Goal: Use online tool/utility: Utilize a website feature to perform a specific function

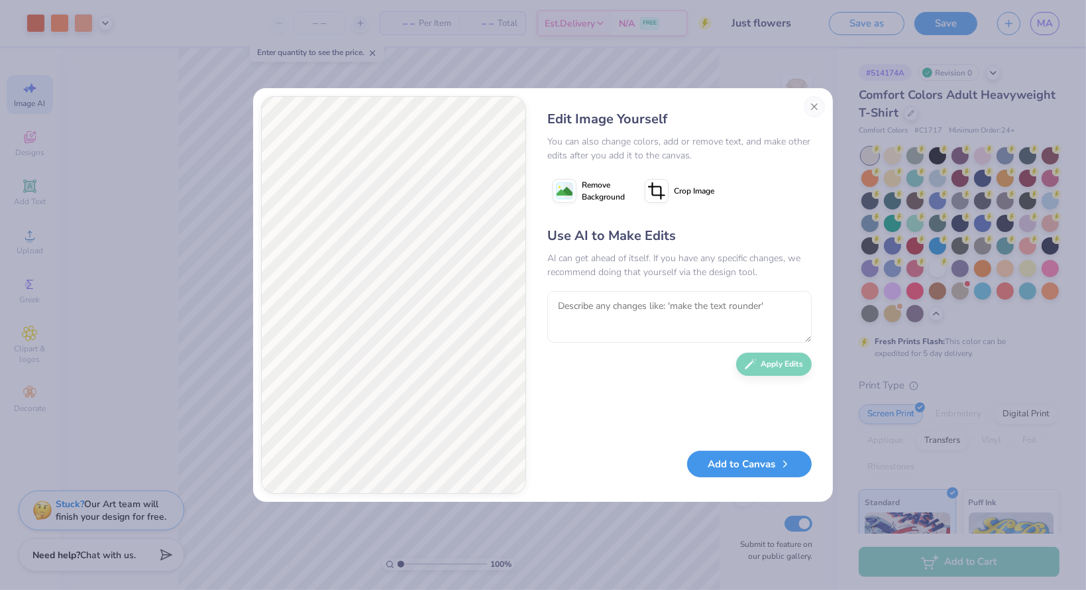
click at [754, 470] on button "Add to Canvas" at bounding box center [749, 464] width 125 height 27
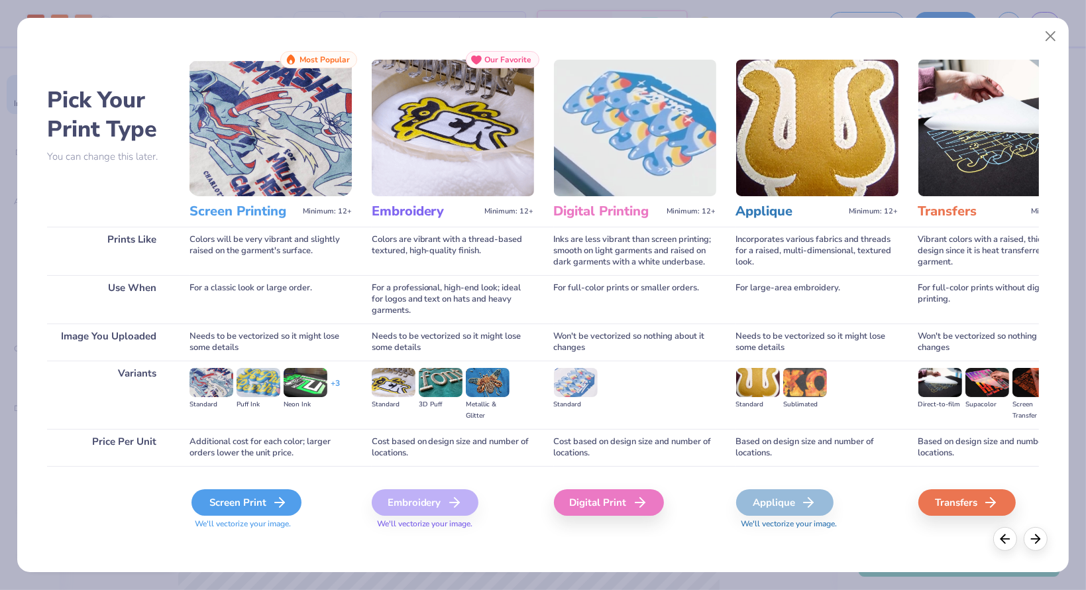
click at [218, 502] on div "Screen Print" at bounding box center [247, 502] width 110 height 27
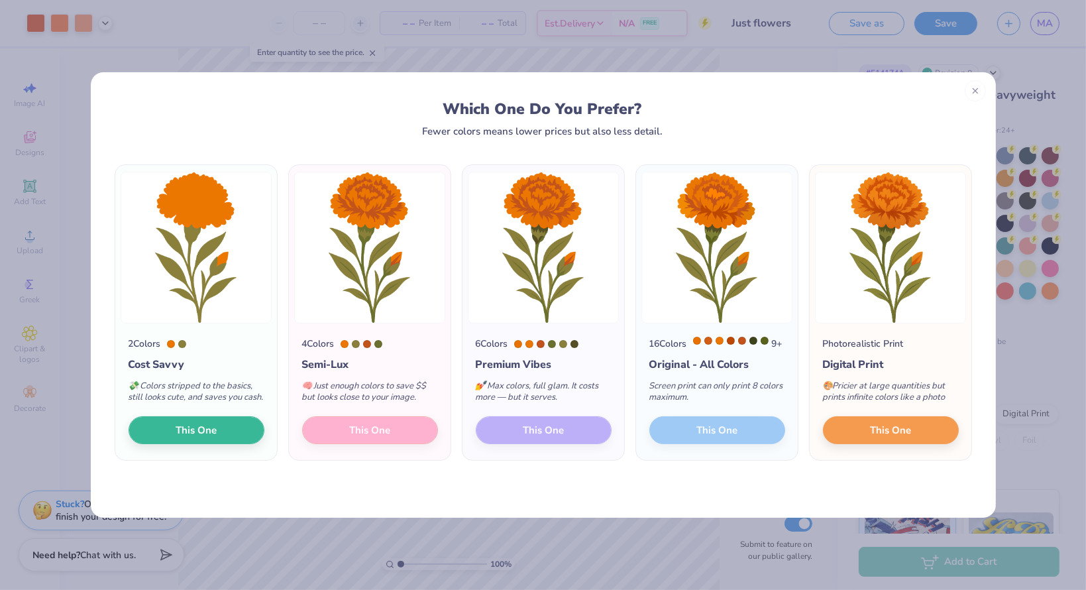
click at [392, 441] on div "4 Colors Semi-Lux 🧠 Just enough colors to save $$ but looks close to your image…" at bounding box center [370, 391] width 162 height 137
click at [382, 441] on div "4 Colors Semi-Lux 🧠 Just enough colors to save $$ but looks close to your image…" at bounding box center [370, 391] width 162 height 137
click at [345, 447] on div "4 Colors Semi-Lux 🧠 Just enough colors to save $$ but looks close to your image…" at bounding box center [370, 391] width 162 height 137
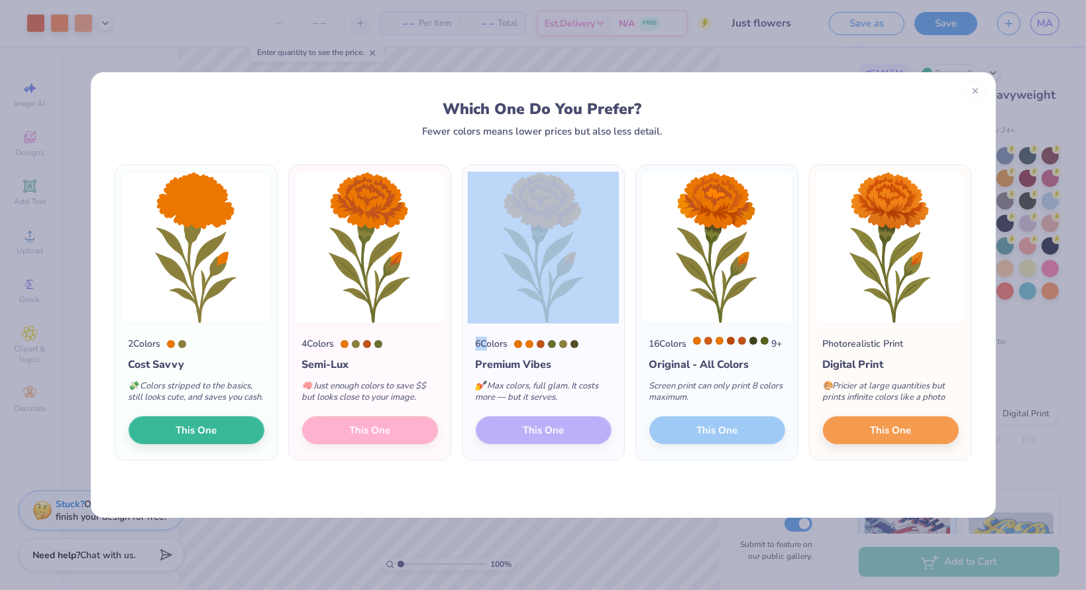
click at [345, 447] on div "4 Colors Semi-Lux 🧠 Just enough colors to save $$ but looks close to your image…" at bounding box center [370, 391] width 162 height 137
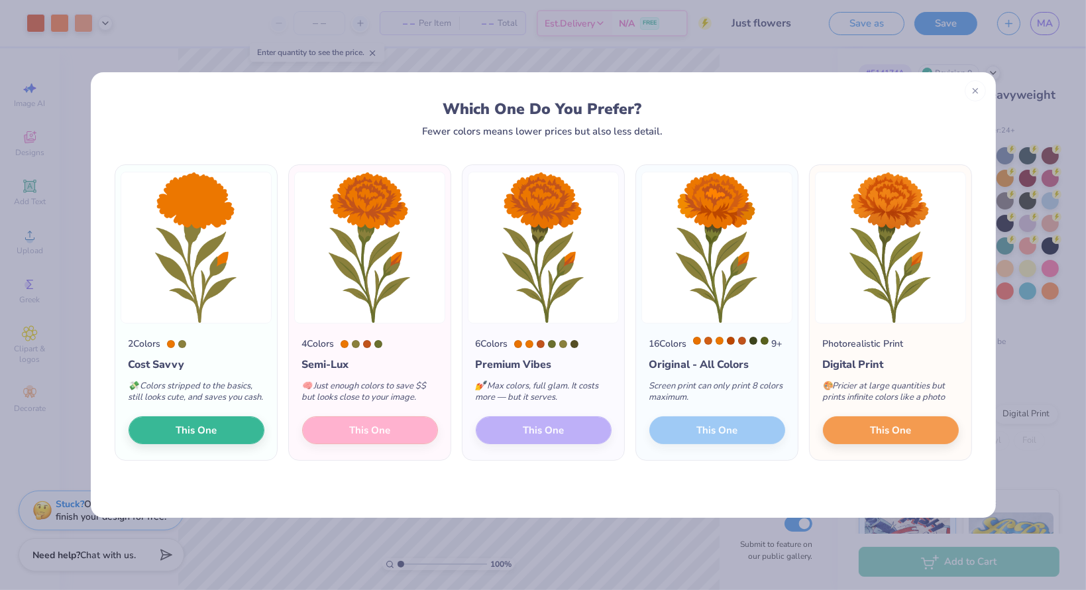
click at [345, 444] on div "4 Colors Semi-Lux 🧠 Just enough colors to save $$ but looks close to your image…" at bounding box center [370, 391] width 162 height 137
click at [386, 438] on div "4 Colors Semi-Lux 🧠 Just enough colors to save $$ but looks close to your image…" at bounding box center [370, 391] width 162 height 137
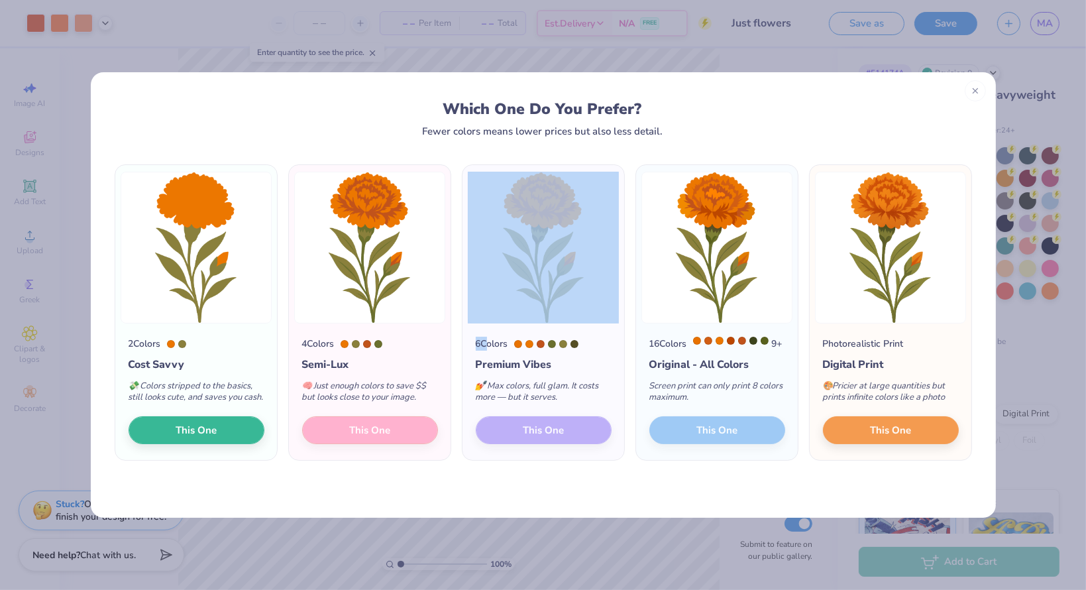
click at [386, 438] on div "4 Colors Semi-Lux 🧠 Just enough colors to save $$ but looks close to your image…" at bounding box center [370, 391] width 162 height 137
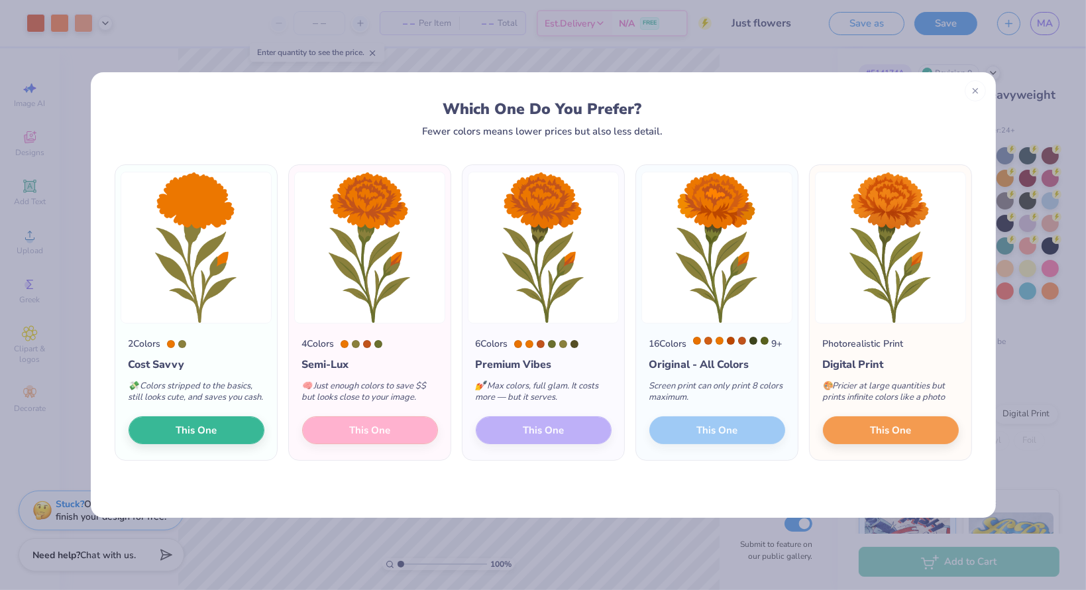
click at [390, 369] on div "Semi-Lux" at bounding box center [370, 365] width 136 height 16
click at [376, 445] on div "4 Colors Semi-Lux 🧠 Just enough colors to save $$ but looks close to your image…" at bounding box center [370, 391] width 162 height 137
click at [376, 444] on div "4 Colors Semi-Lux 🧠 Just enough colors to save $$ but looks close to your image…" at bounding box center [370, 391] width 162 height 137
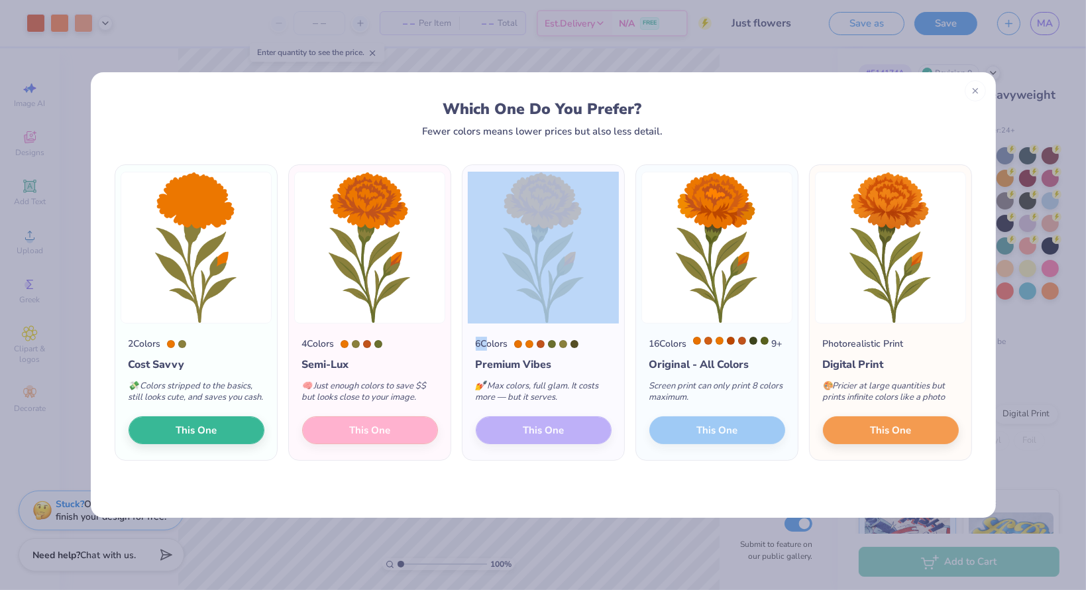
click at [376, 444] on div "4 Colors Semi-Lux 🧠 Just enough colors to save $$ but looks close to your image…" at bounding box center [370, 391] width 162 height 137
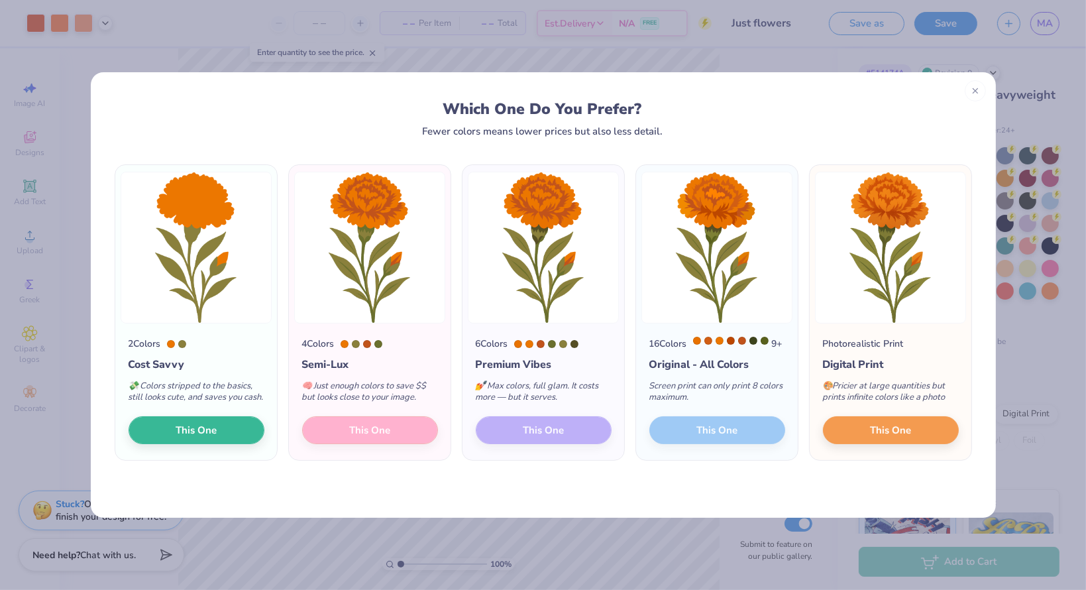
click at [621, 347] on div "6 Colors Premium Vibes 💅 Max colors, full glam. It costs more — but it serves. …" at bounding box center [544, 391] width 162 height 137
click at [726, 451] on div "16 Colors 9 + Original - All Colors Screen print can only print 8 colors maximu…" at bounding box center [717, 391] width 162 height 137
click at [543, 427] on div "6 Colors Premium Vibes 💅 Max colors, full glam. It costs more — but it serves. …" at bounding box center [544, 391] width 162 height 137
click at [402, 425] on div "4 Colors Semi-Lux 🧠 Just enough colors to save $$ but looks close to your image…" at bounding box center [370, 391] width 162 height 137
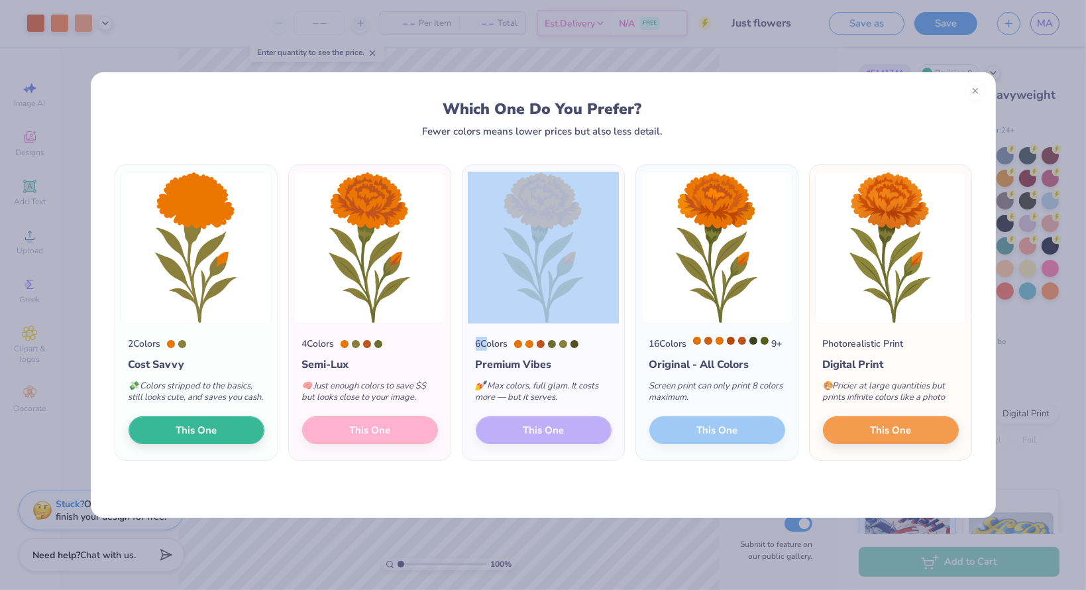
click at [402, 425] on div "4 Colors Semi-Lux 🧠 Just enough colors to save $$ but looks close to your image…" at bounding box center [370, 391] width 162 height 137
click at [402, 426] on div "4 Colors Semi-Lux 🧠 Just enough colors to save $$ but looks close to your image…" at bounding box center [370, 391] width 162 height 137
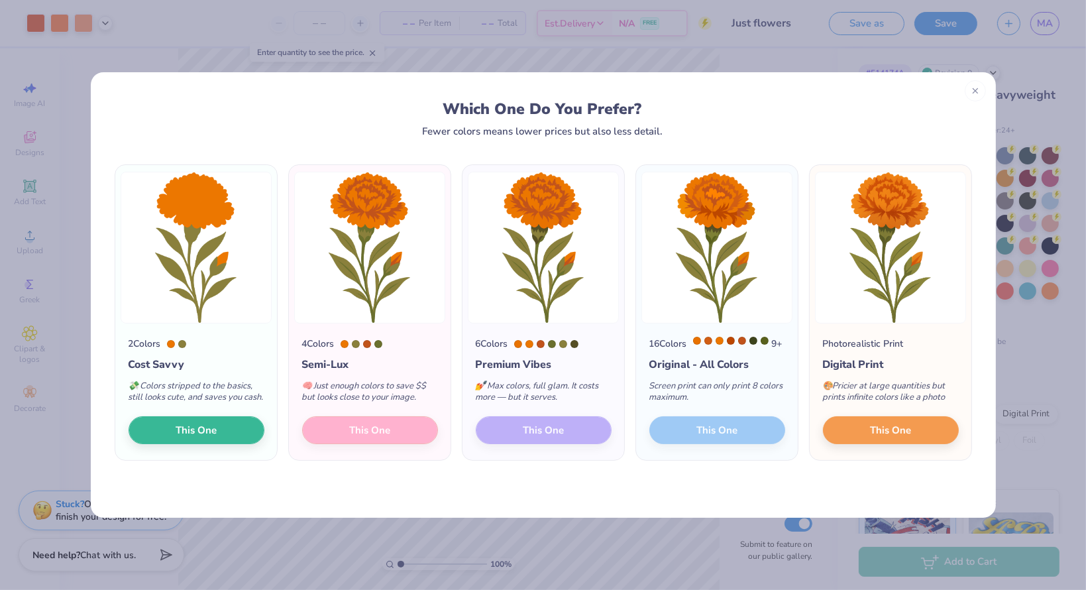
click at [392, 446] on div "4 Colors Semi-Lux 🧠 Just enough colors to save $$ but looks close to your image…" at bounding box center [370, 391] width 162 height 137
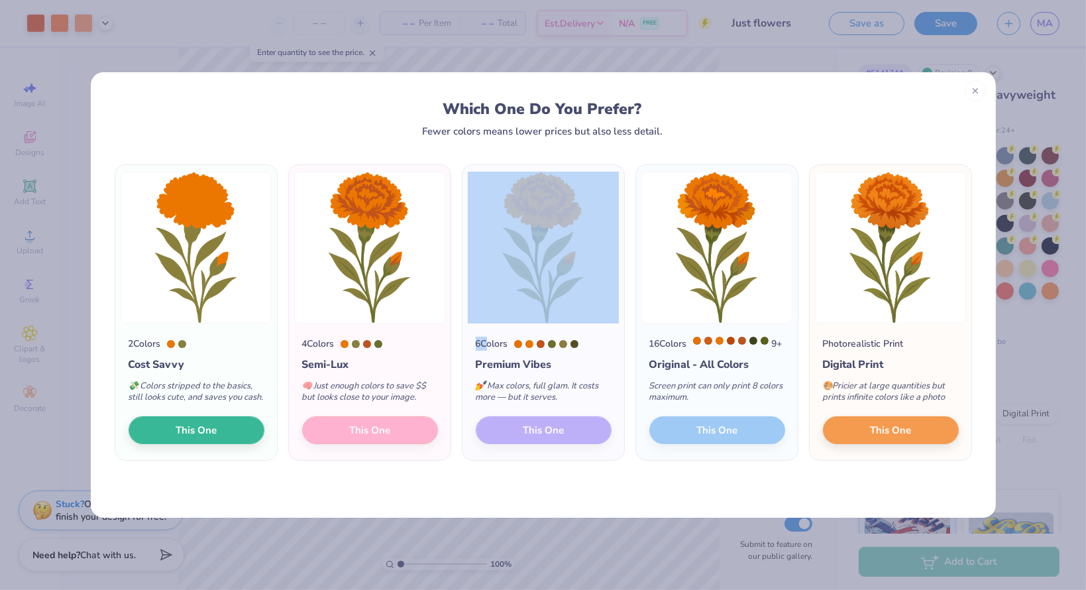
click at [392, 446] on div "4 Colors Semi-Lux 🧠 Just enough colors to save $$ but looks close to your image…" at bounding box center [370, 391] width 162 height 137
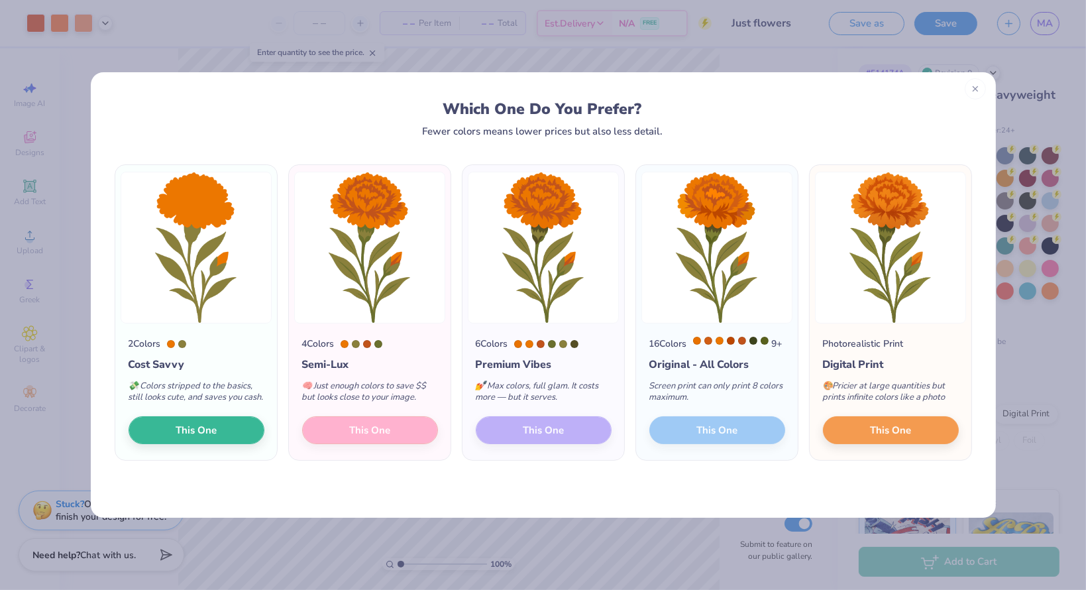
click at [983, 91] on div at bounding box center [975, 88] width 21 height 21
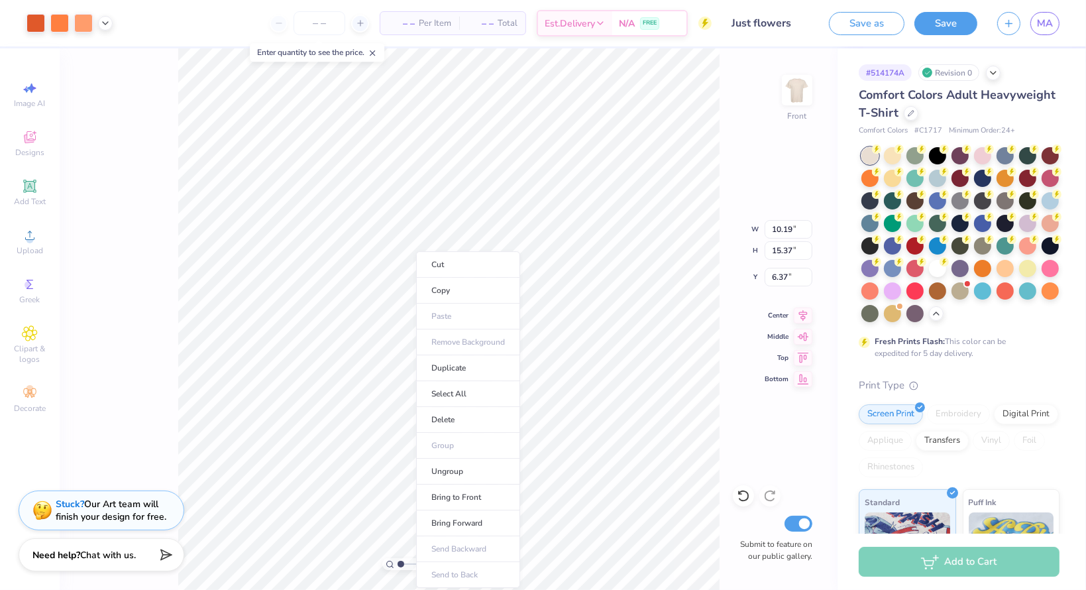
click at [418, 306] on body "Art colors – – Per Item – – Total Est. Delivery N/A FREE Design Title Just flow…" at bounding box center [543, 295] width 1086 height 590
type input "6.06"
click at [787, 94] on img at bounding box center [797, 90] width 53 height 53
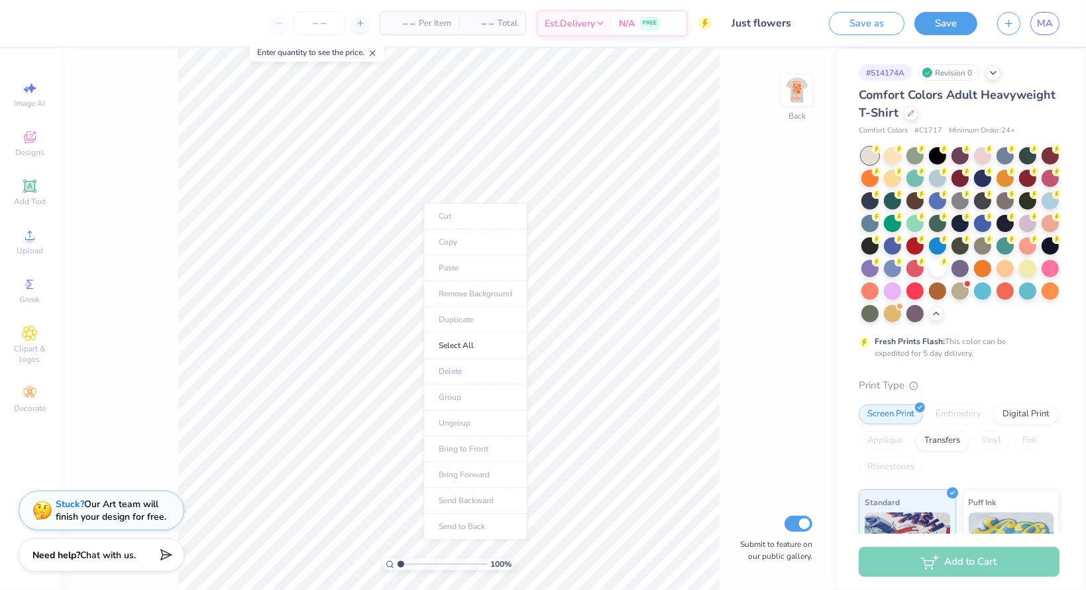
click at [459, 273] on ul "Cut Copy Paste Remove Background Duplicate Select All Delete Group Ungroup Brin…" at bounding box center [476, 371] width 104 height 337
click at [461, 268] on ul "Cut Copy Paste Remove Background Duplicate Select All Delete Group Ungroup Brin…" at bounding box center [476, 371] width 104 height 337
click at [29, 248] on span "Upload" at bounding box center [30, 250] width 27 height 11
click at [780, 91] on div "100 % Back Submit to feature on our public gallery." at bounding box center [449, 319] width 778 height 542
click at [787, 89] on img at bounding box center [797, 90] width 53 height 53
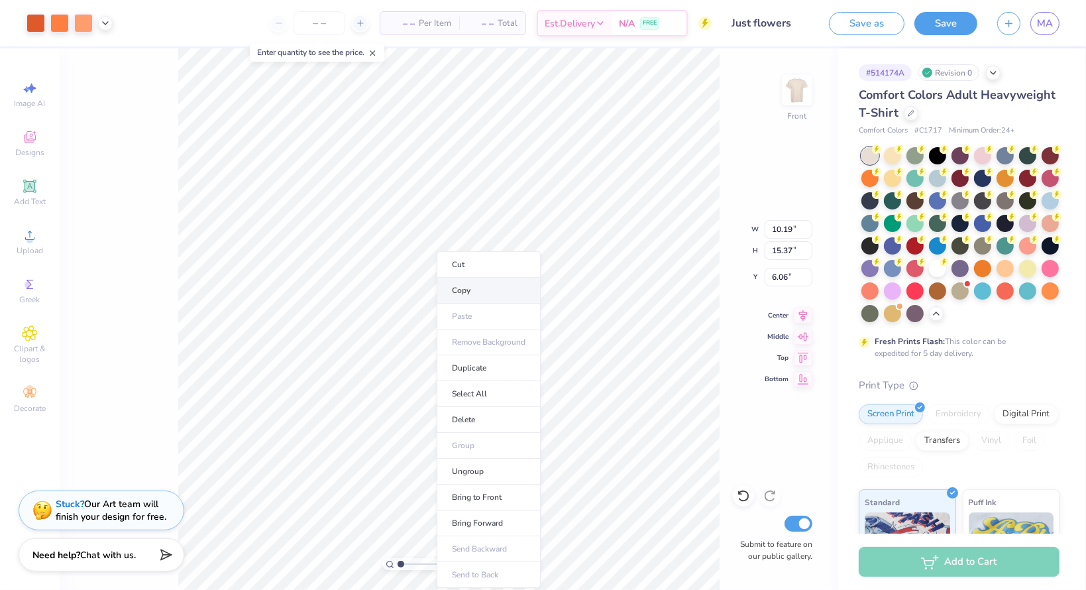
click at [475, 291] on li "Copy" at bounding box center [489, 291] width 104 height 26
click at [795, 87] on img at bounding box center [797, 90] width 53 height 53
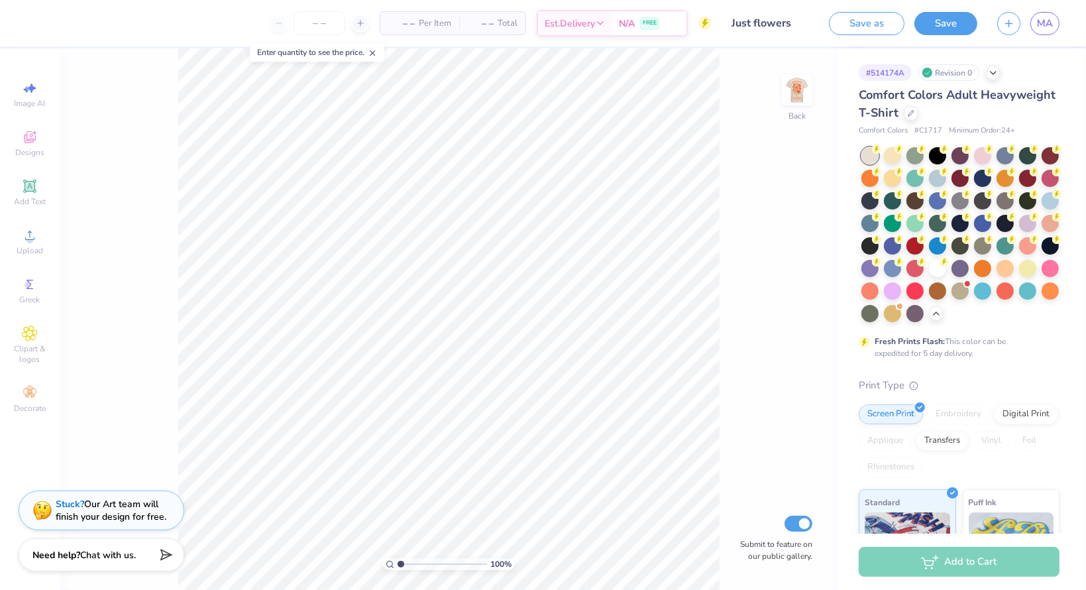
click at [93, 204] on div "100 % Back Submit to feature on our public gallery." at bounding box center [449, 319] width 778 height 542
click at [528, 271] on li "Paste" at bounding box center [559, 266] width 104 height 26
type input "2.79"
type input "1.87"
type input "1.30"
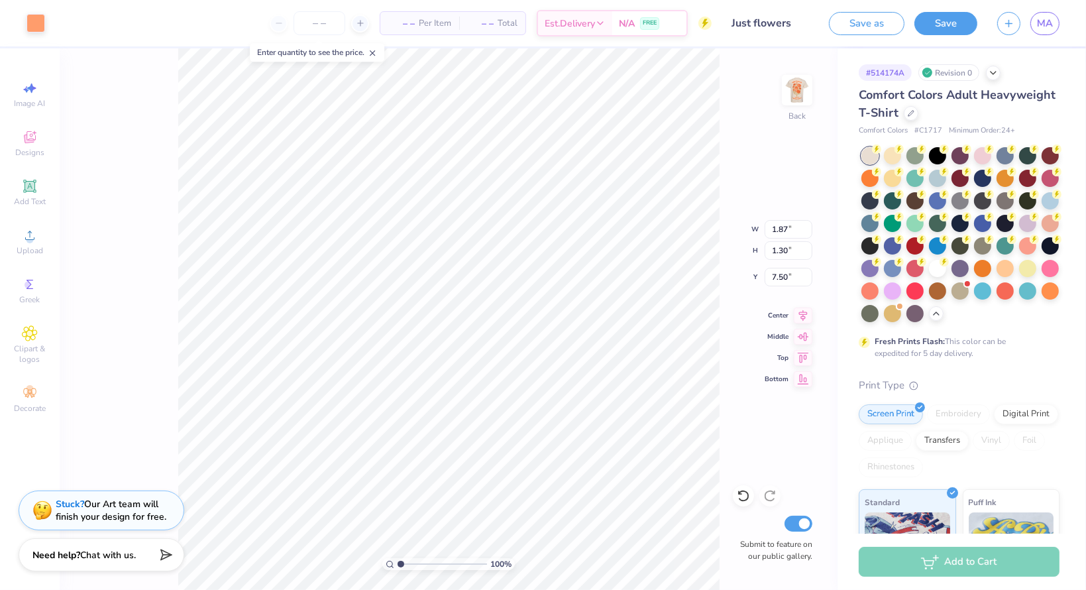
type input "0.50"
click at [738, 491] on icon at bounding box center [743, 495] width 13 height 13
click at [746, 494] on icon at bounding box center [743, 495] width 13 height 13
click at [485, 467] on li "Ungroup" at bounding box center [488, 472] width 104 height 26
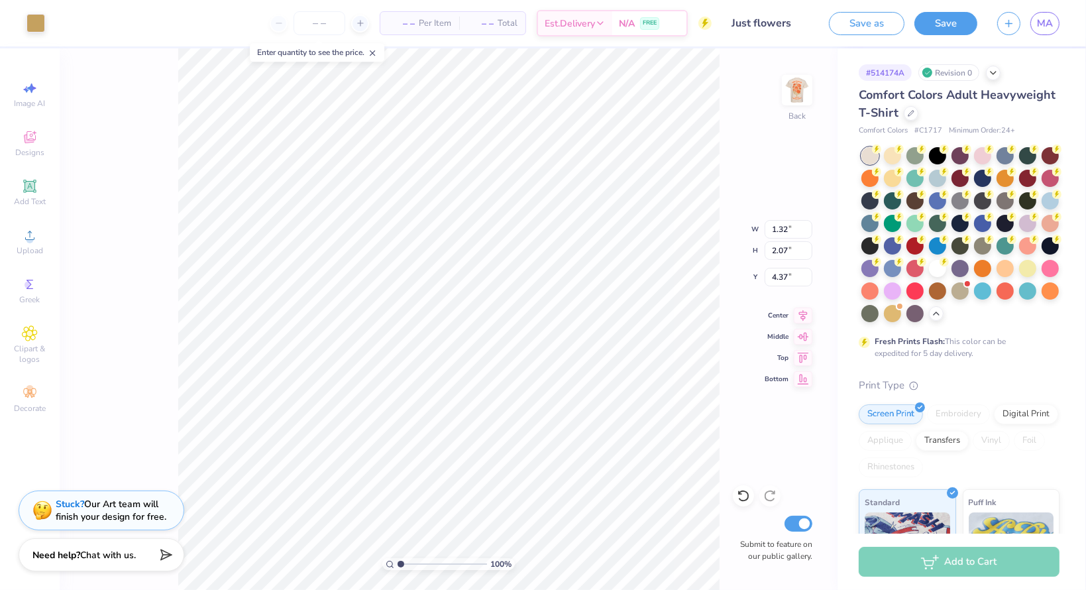
type input "1.32"
type input "2.07"
type input "4.37"
type input "2.88"
type input "2.34"
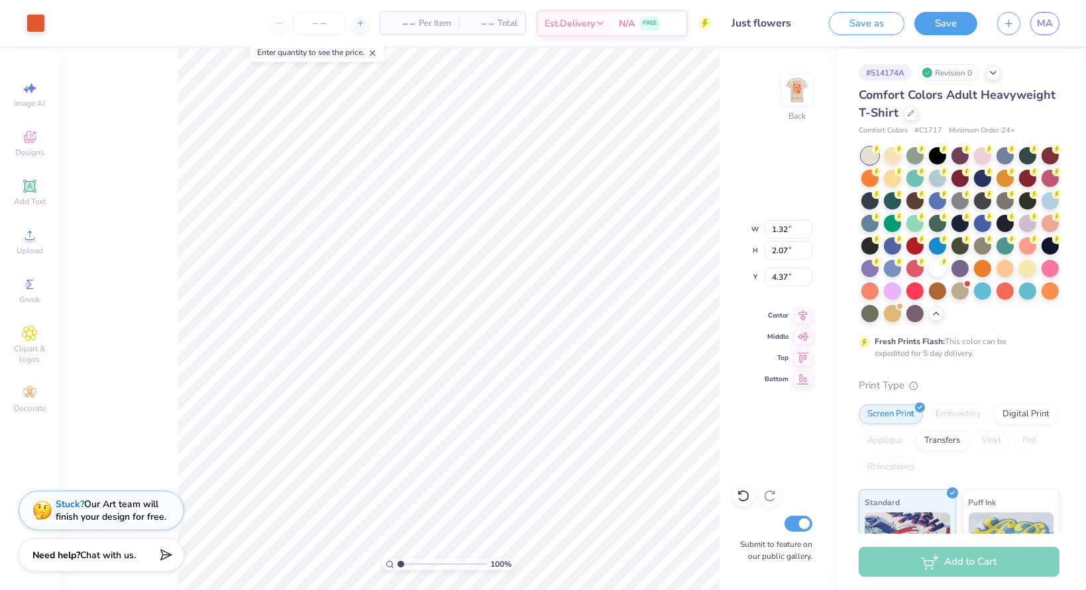
type input "2.88"
type input "1.37"
type input "1.89"
type input "3.76"
type input "4.01"
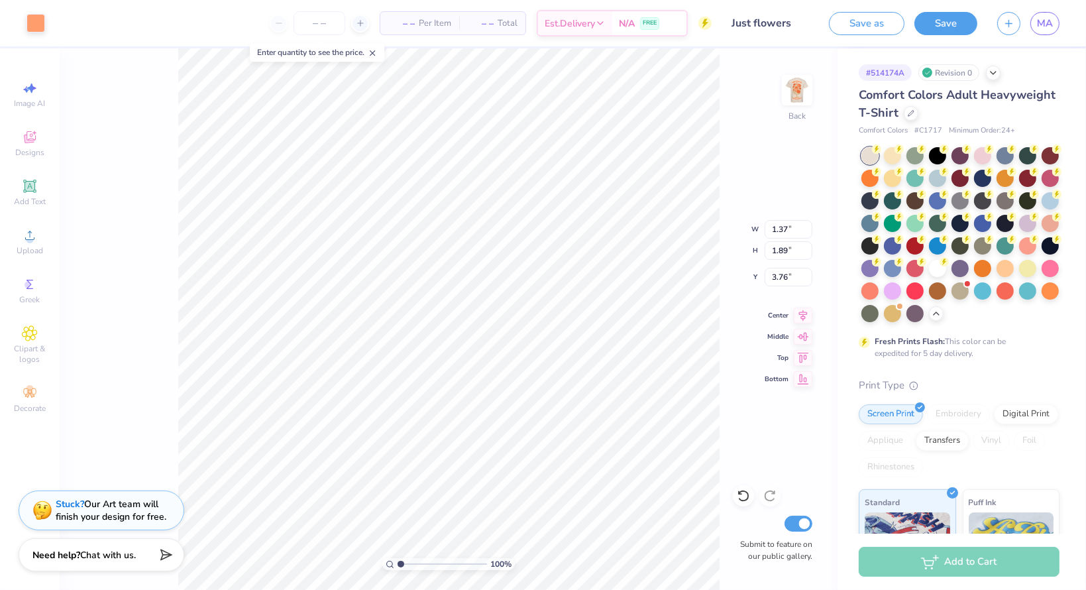
type input "3.51"
type input "3.33"
type input "0.35"
type input "0.42"
click at [743, 496] on icon at bounding box center [743, 495] width 13 height 13
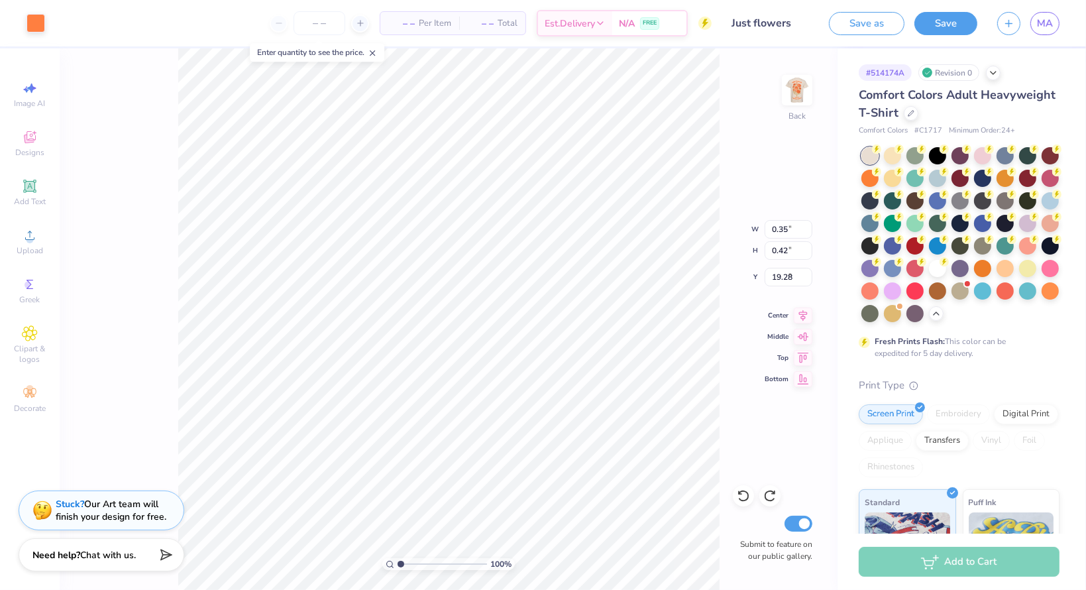
type input "4.57"
click at [483, 286] on li "Copy" at bounding box center [511, 291] width 104 height 26
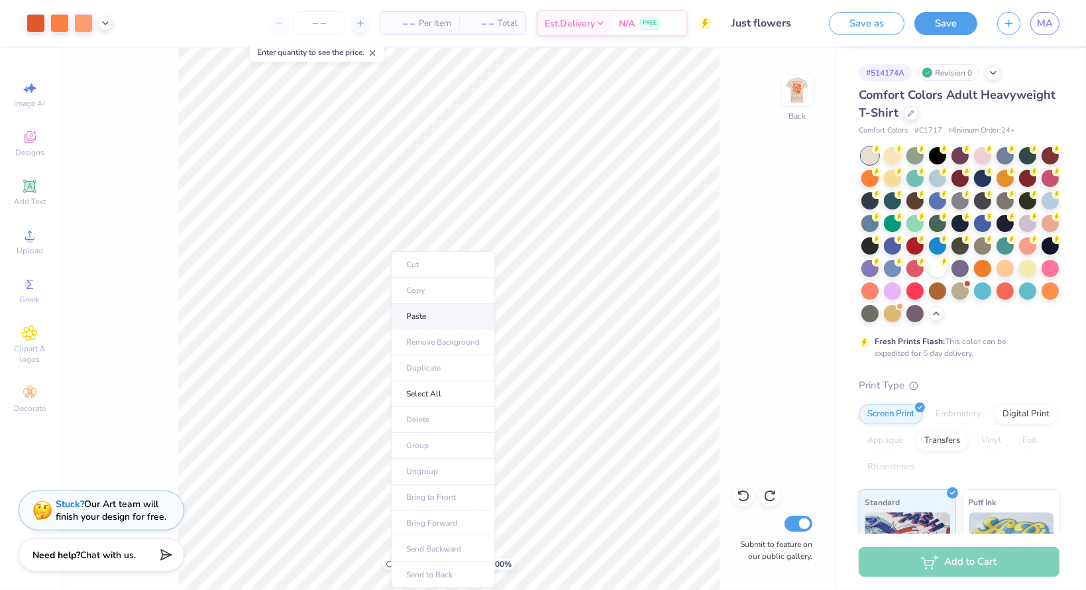
click at [430, 320] on li "Paste" at bounding box center [443, 317] width 104 height 26
click at [745, 502] on icon at bounding box center [743, 495] width 13 height 13
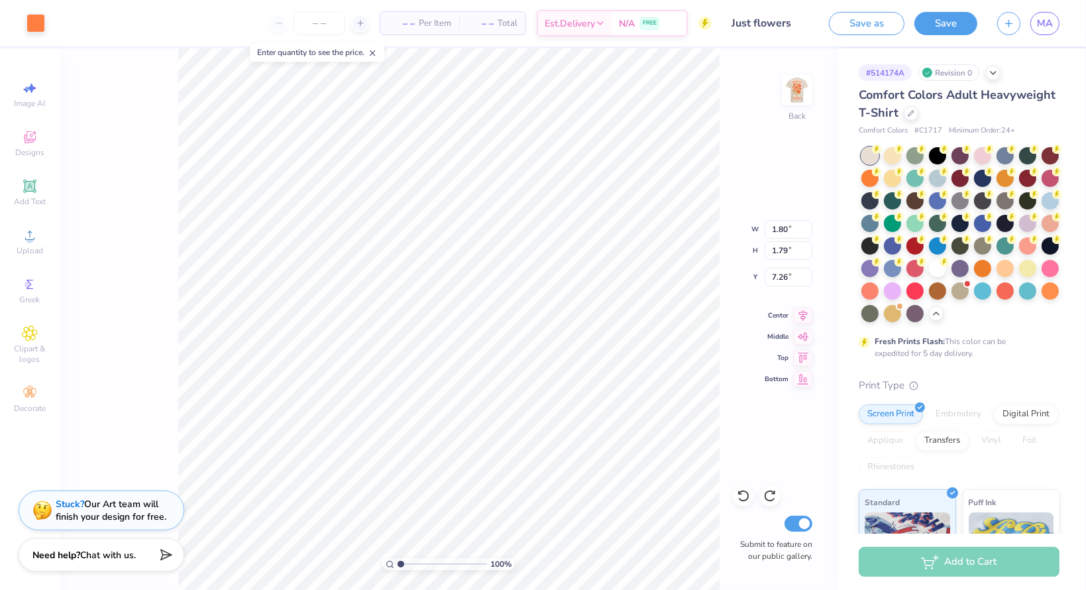
type input "1.37"
type input "1.89"
type input "3.76"
type input "2.93"
type input "1.79"
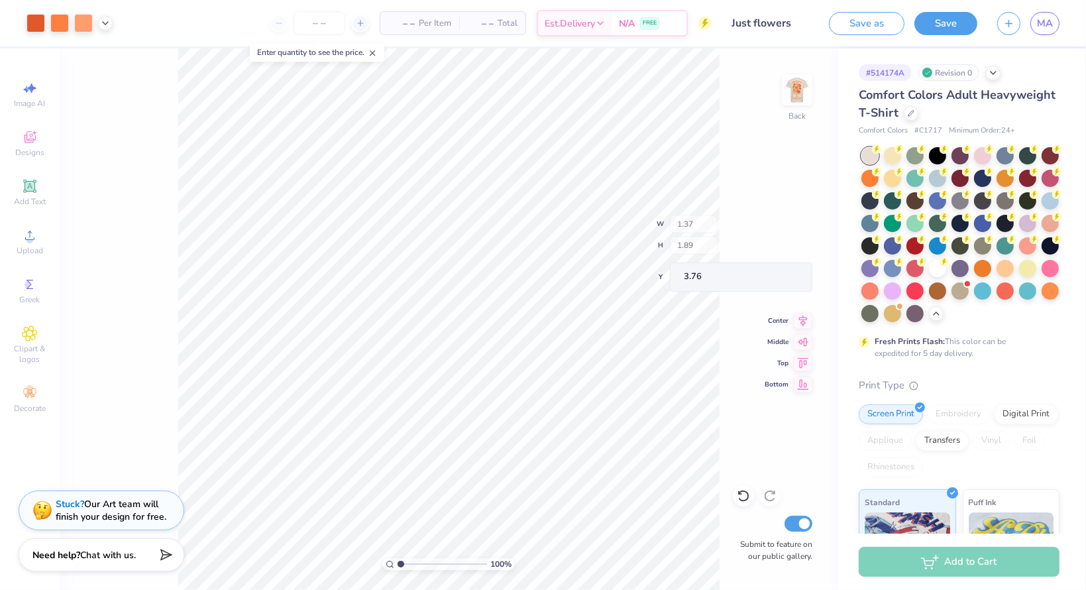
type input "4.13"
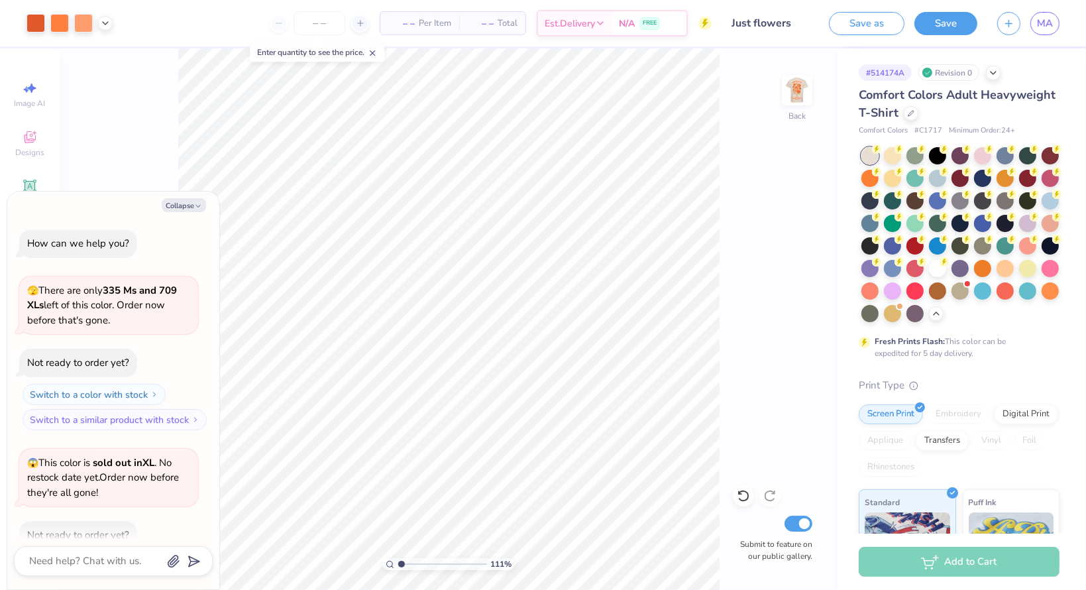
type input "1.10709343591632"
type textarea "x"
type input "1.11493368155997"
type textarea "x"
type input "1.12831368792754"
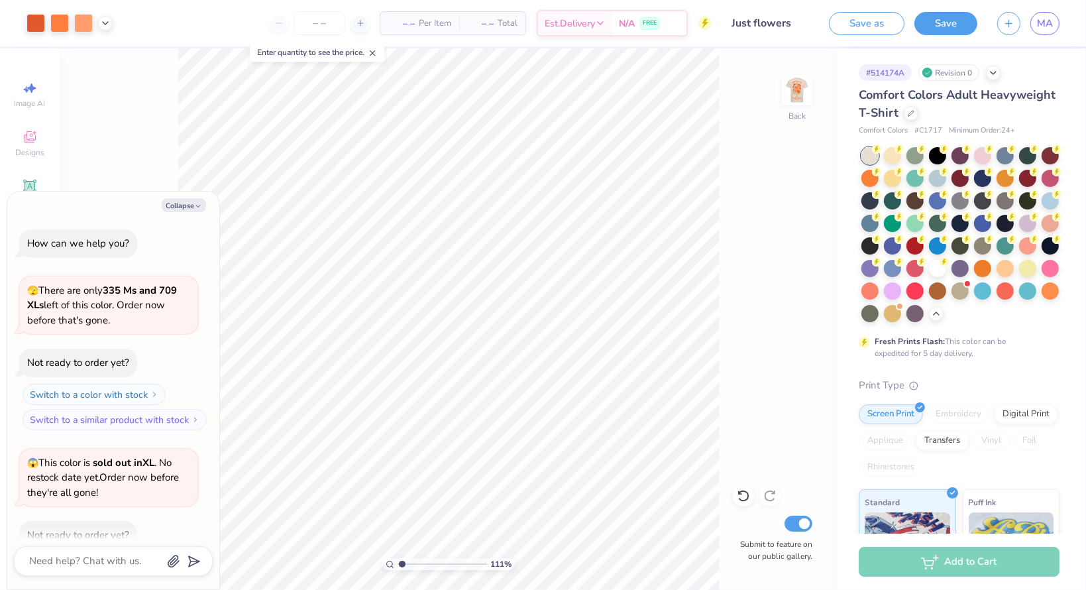
type textarea "x"
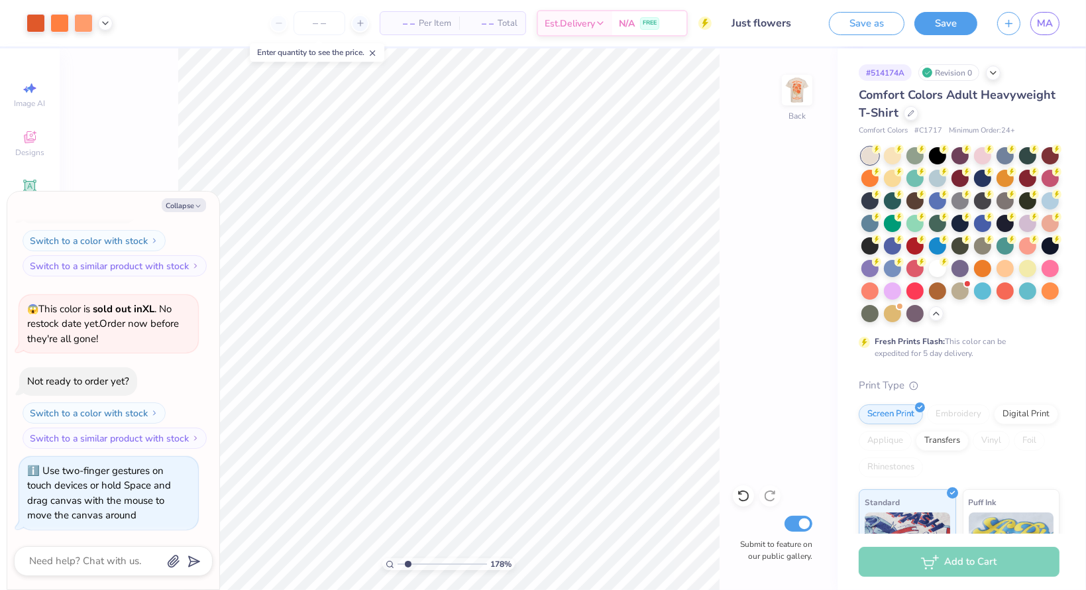
type input "1.7846414536643"
type textarea "x"
type input "1.7846414536643"
type textarea "x"
type input "1.7846414536643"
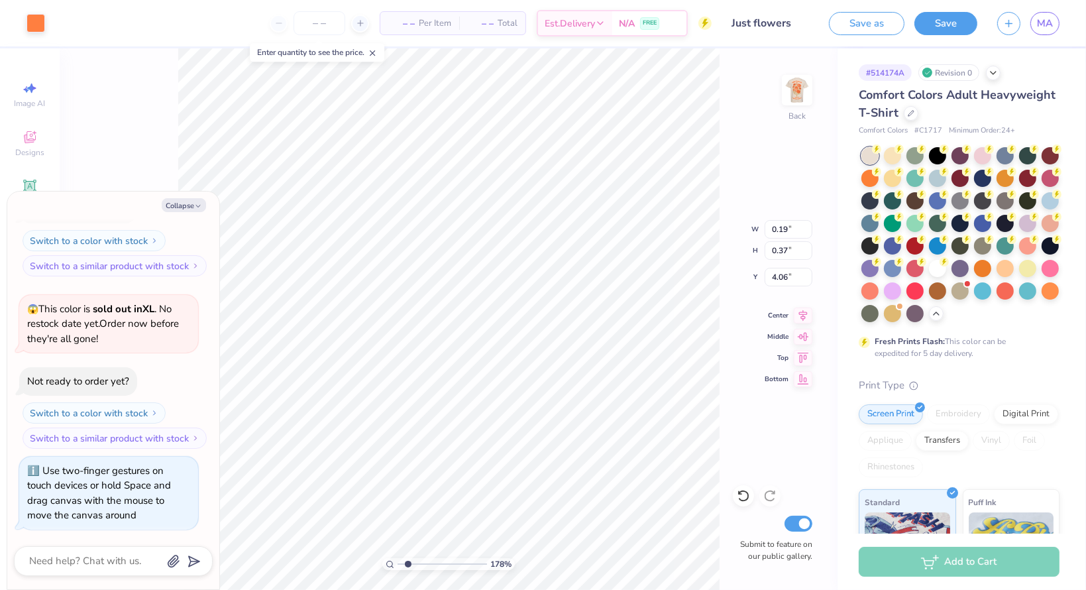
type textarea "x"
type input "1.7846414536643"
type textarea "x"
type input "1.7846414536643"
type textarea "x"
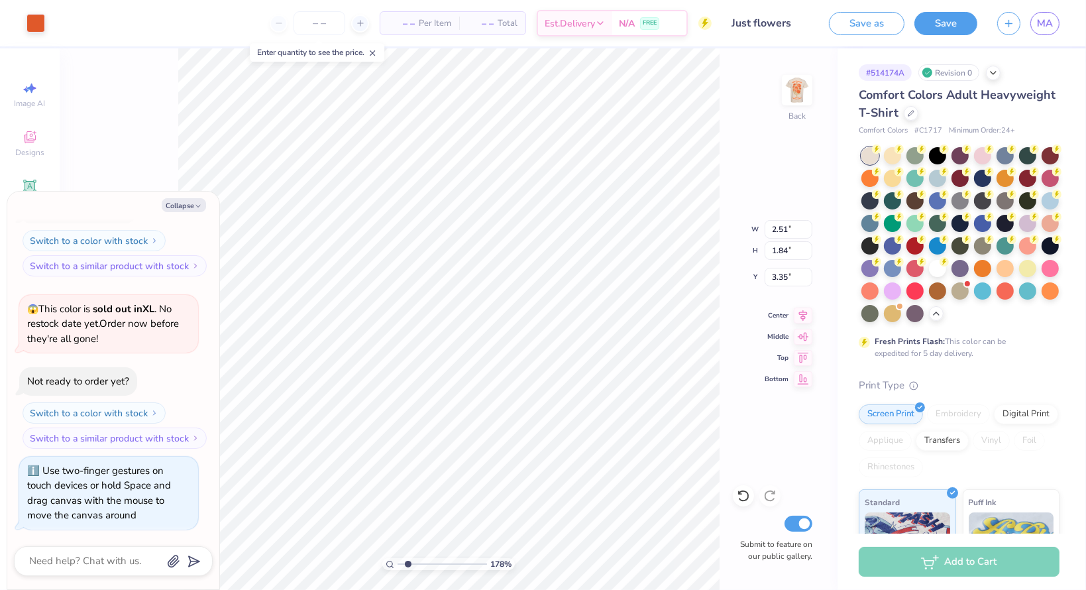
type input "1.7846414536643"
type textarea "x"
type input "1.7846414536643"
type textarea "x"
type input "1.7846414536643"
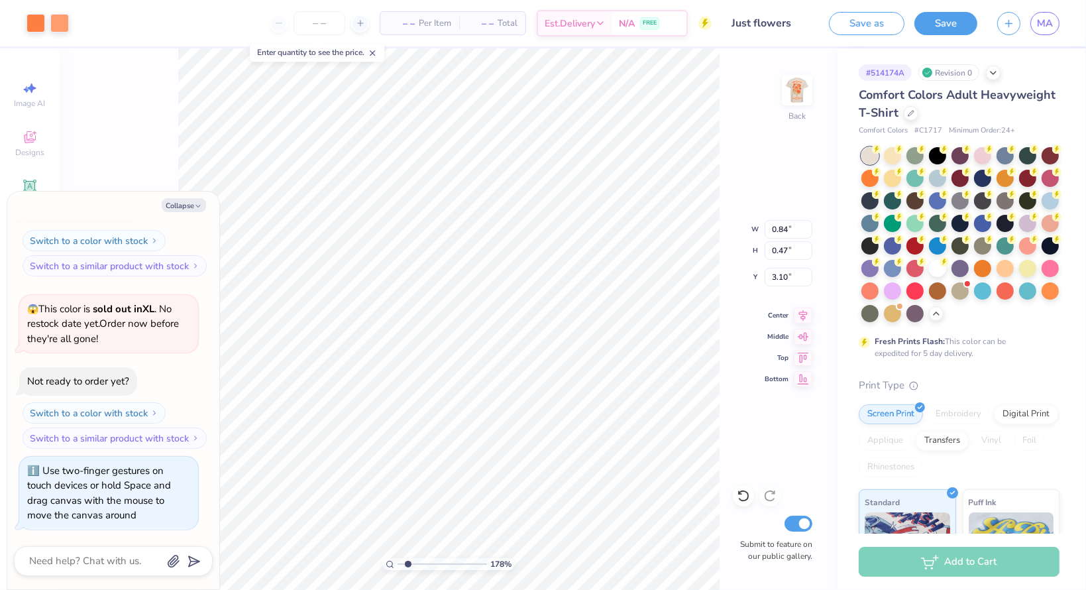
type textarea "x"
type input "1.7846414536643"
type textarea "x"
type input "1.7846414536643"
type textarea "x"
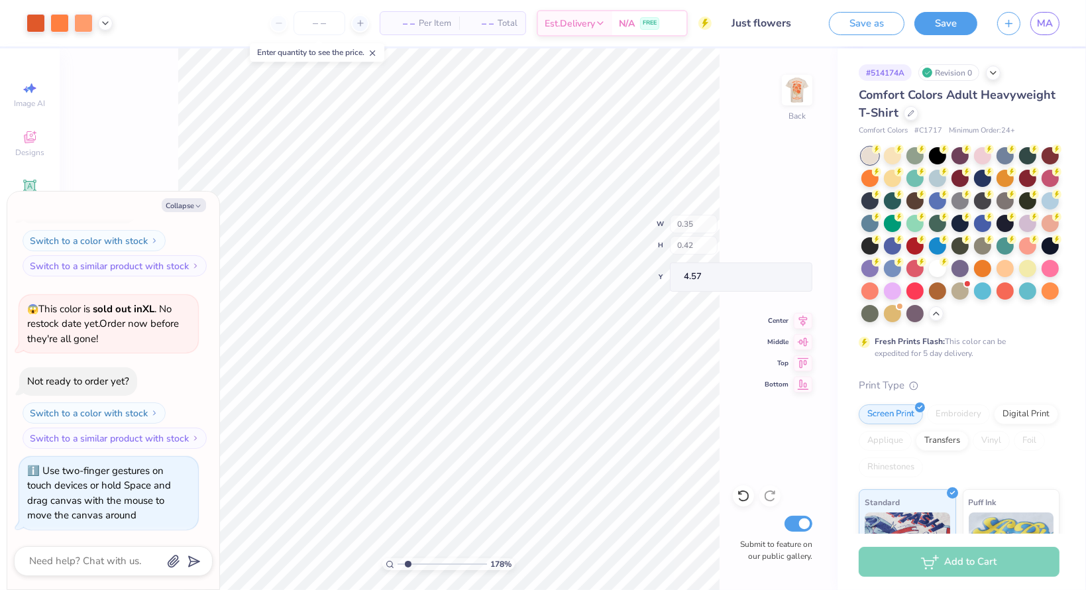
type input "1.7846414536643"
type textarea "x"
type input "1.7846414536643"
type textarea "x"
type input "1.7846414536643"
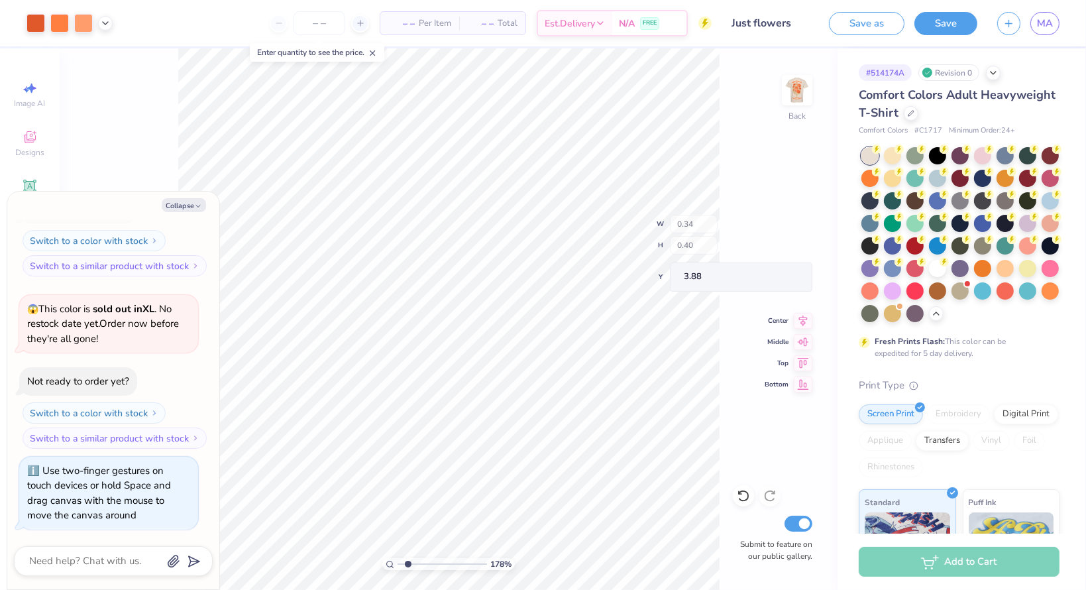
type textarea "x"
type input "1.7846414536643"
type textarea "x"
type input "1.7846414536643"
type textarea "x"
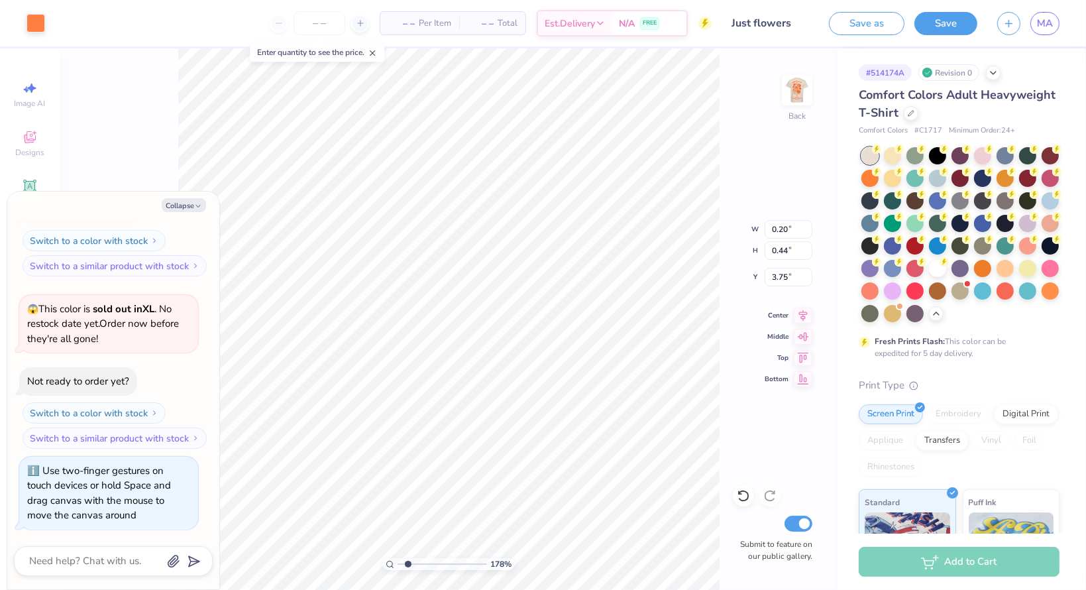
type input "1.7846414536643"
type textarea "x"
type input "1.7846414536643"
type textarea "x"
type input "1.7846414536643"
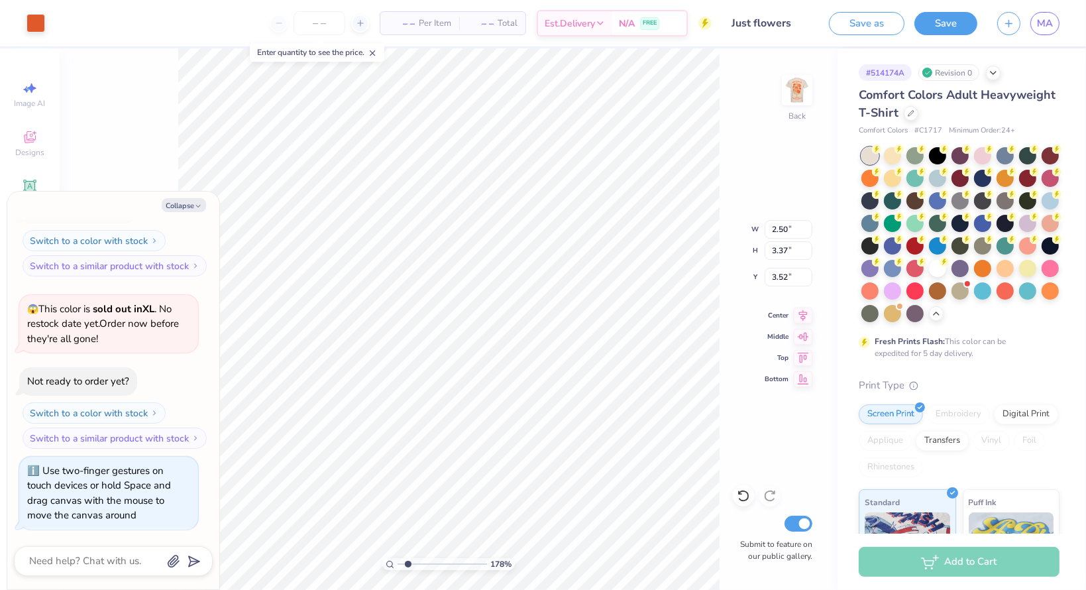
type textarea "x"
type input "1.7846414536643"
type textarea "x"
type input "1.7846414536643"
type textarea "x"
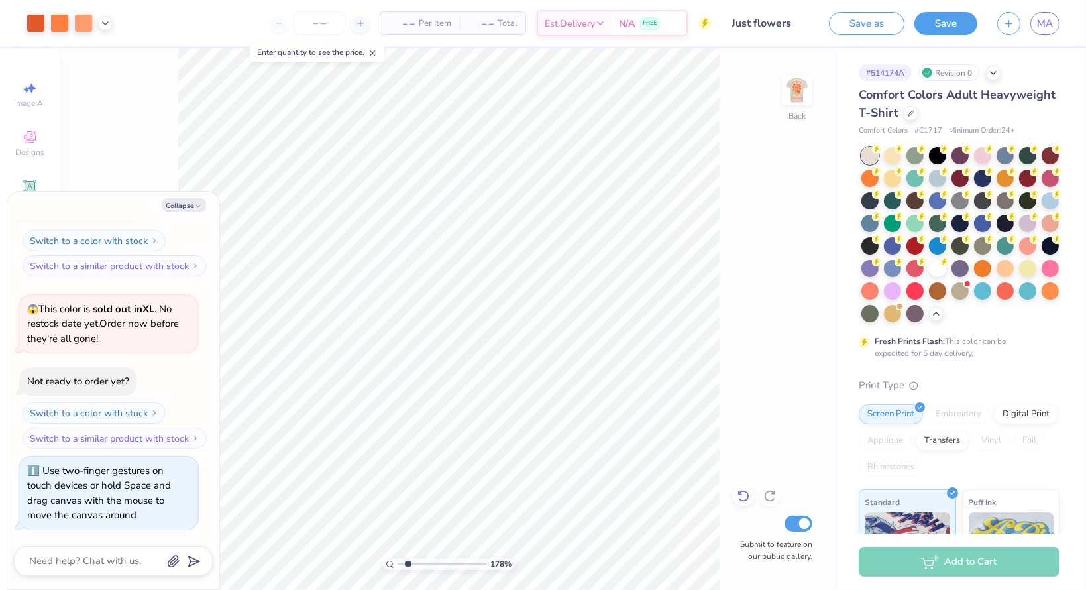
click at [734, 496] on div at bounding box center [743, 495] width 21 height 21
type input "1.7846414536643"
type textarea "x"
type input "1.7846414536643"
type textarea "x"
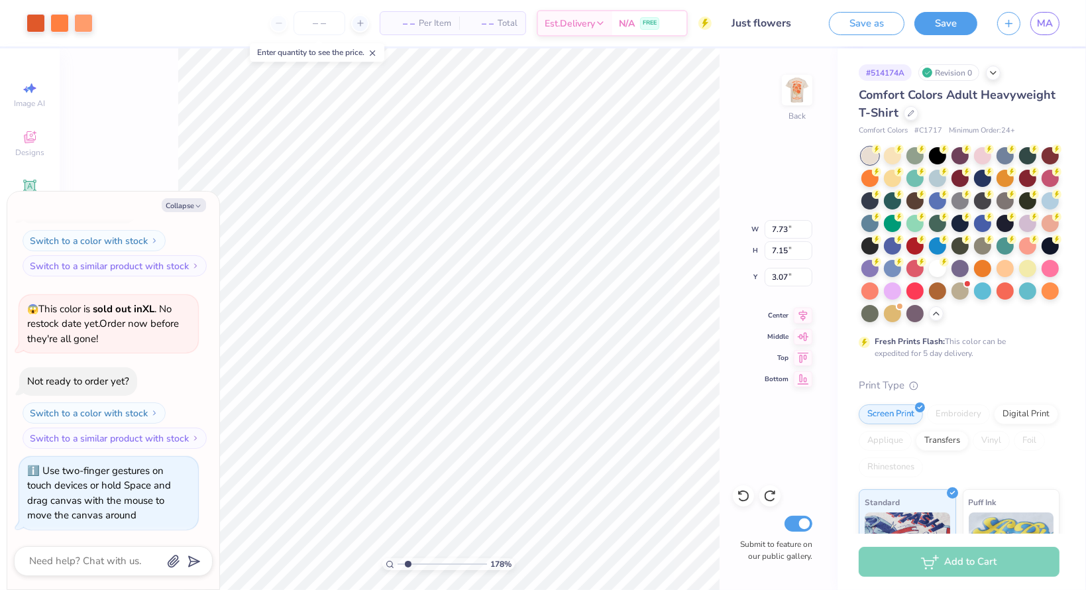
type input "1.7846414536643"
type textarea "x"
type input "1.7846414536643"
type textarea "x"
type input "1.7846414536643"
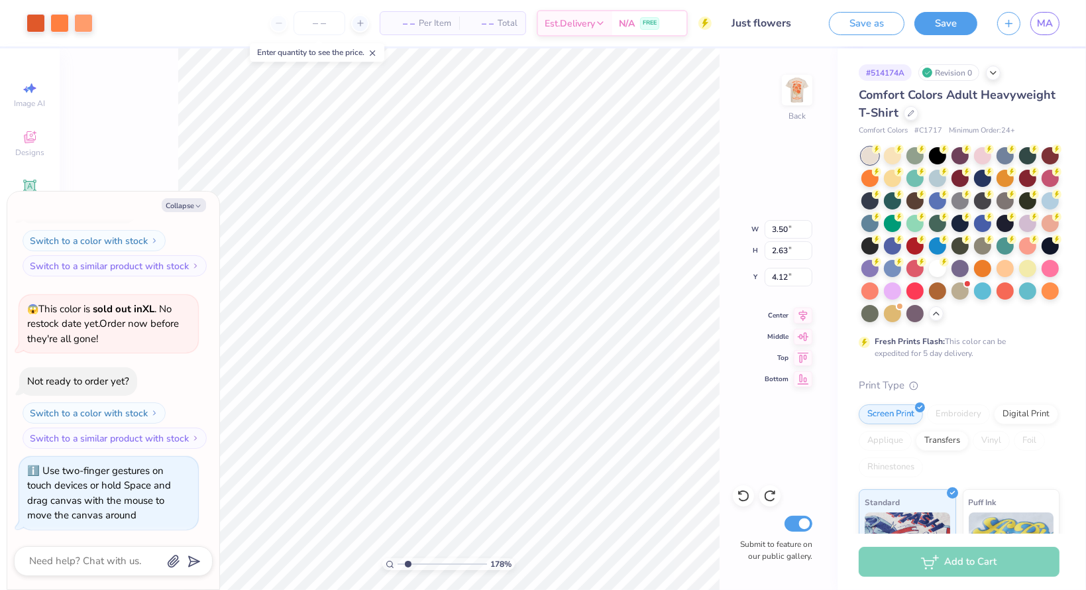
type textarea "x"
type input "1.7846414536643"
type textarea "x"
type input "1.7846414536643"
type textarea "x"
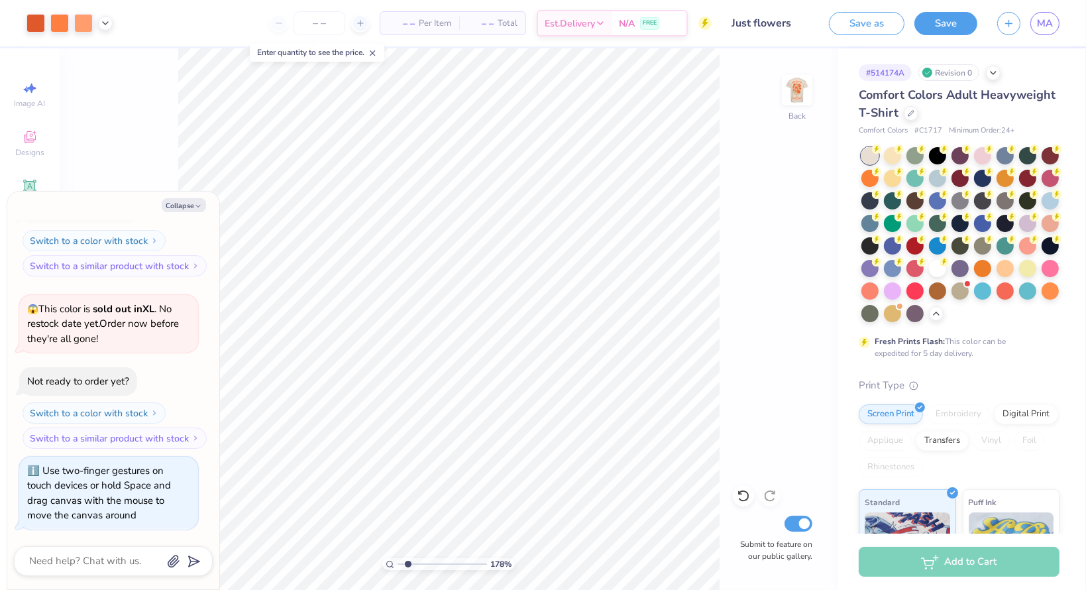
type input "1.7846414536643"
type textarea "x"
type input "1.7846414536643"
type textarea "x"
type input "1.7846414536643"
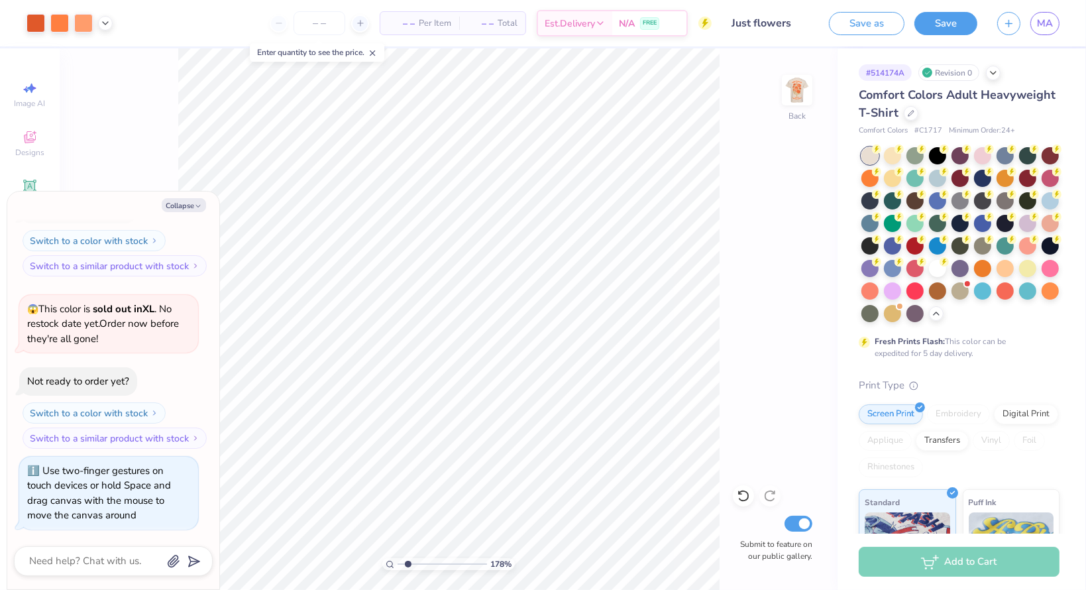
type textarea "x"
type input "1.7846414536643"
type textarea "x"
type input "1.7846414536643"
type textarea "x"
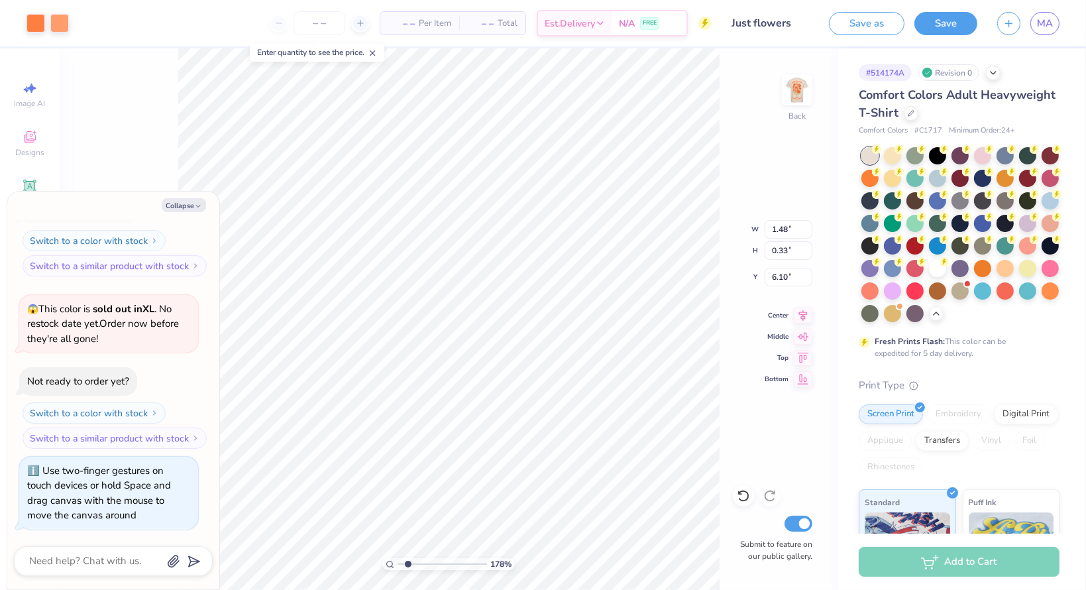
type input "1.7846414536643"
type textarea "x"
type input "1.7846414536643"
type textarea "x"
type input "1.7846414536643"
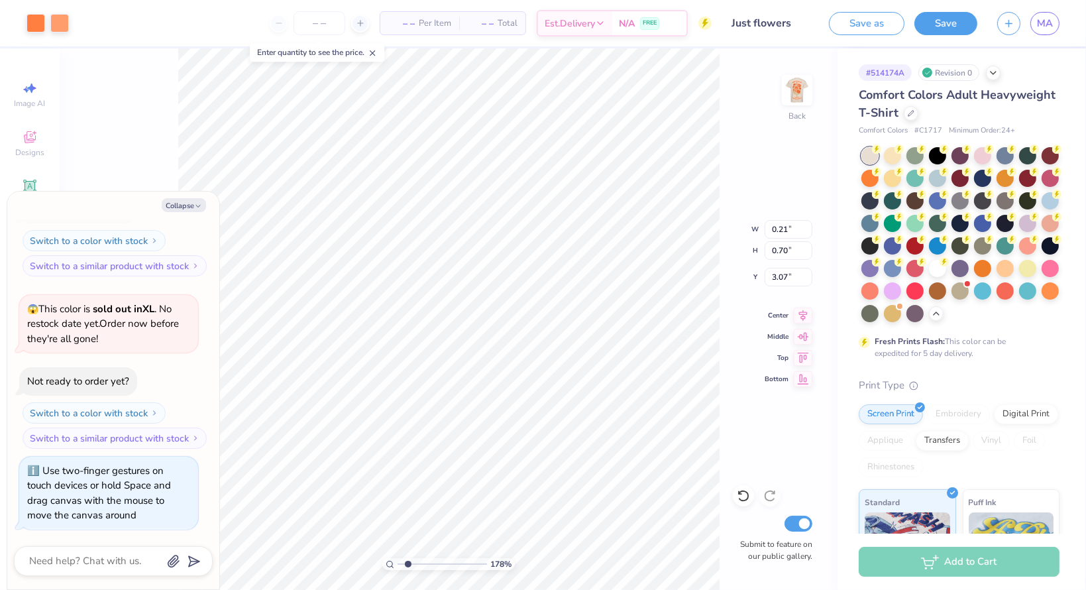
type textarea "x"
type input "1.7846414536643"
type textarea "x"
type input "1.7846414536643"
type textarea "x"
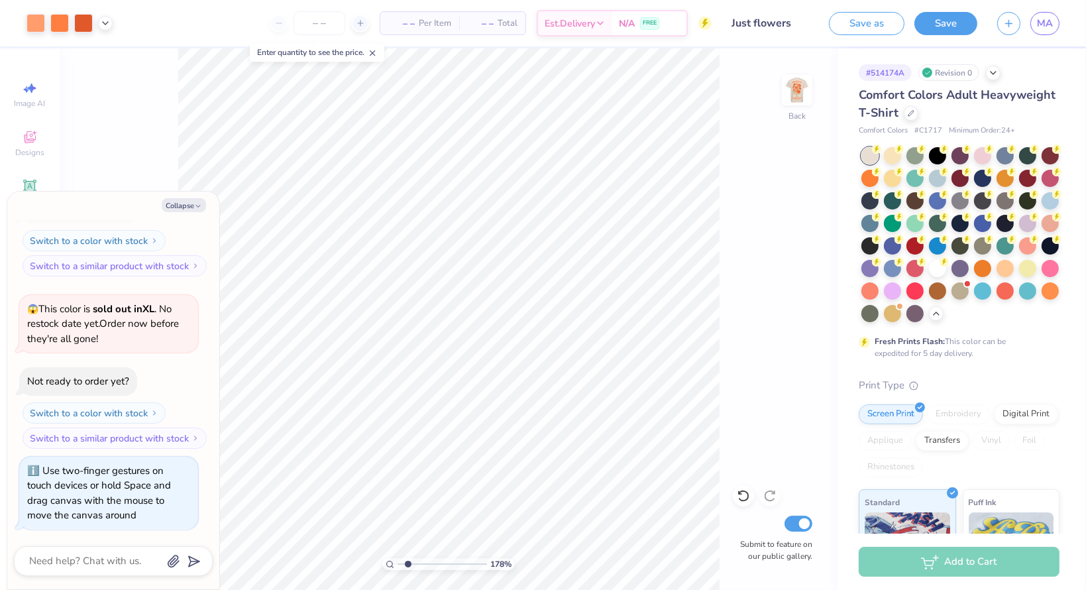
type input "1.7846414536643"
type textarea "x"
type input "1.7846414536643"
type textarea "x"
type input "1.7846414536643"
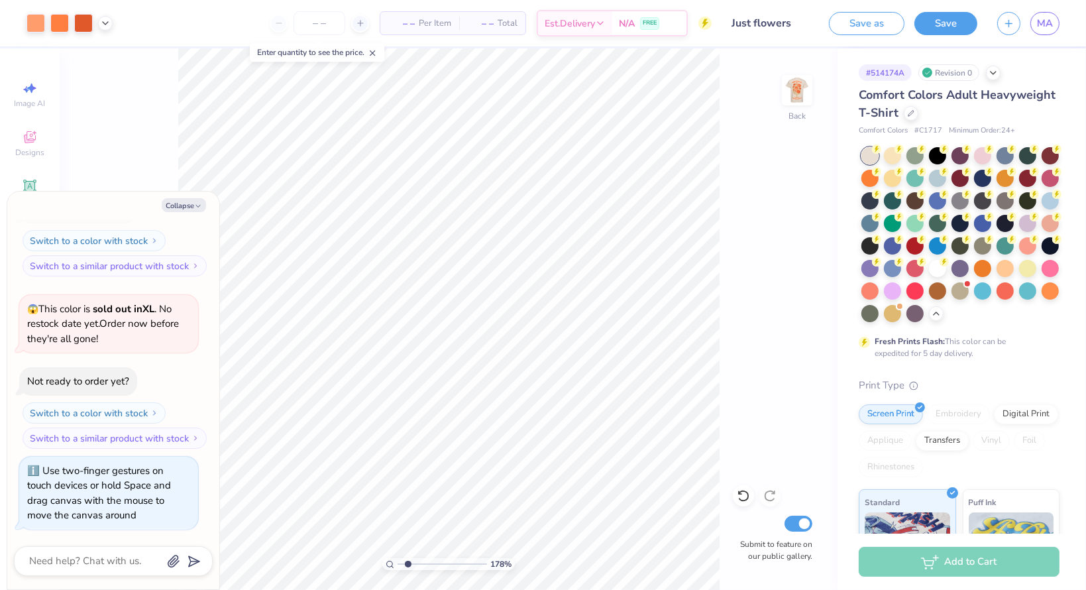
type textarea "x"
type input "1.7846414536643"
type textarea "x"
click at [748, 492] on icon at bounding box center [743, 495] width 13 height 13
type input "1.7846414536643"
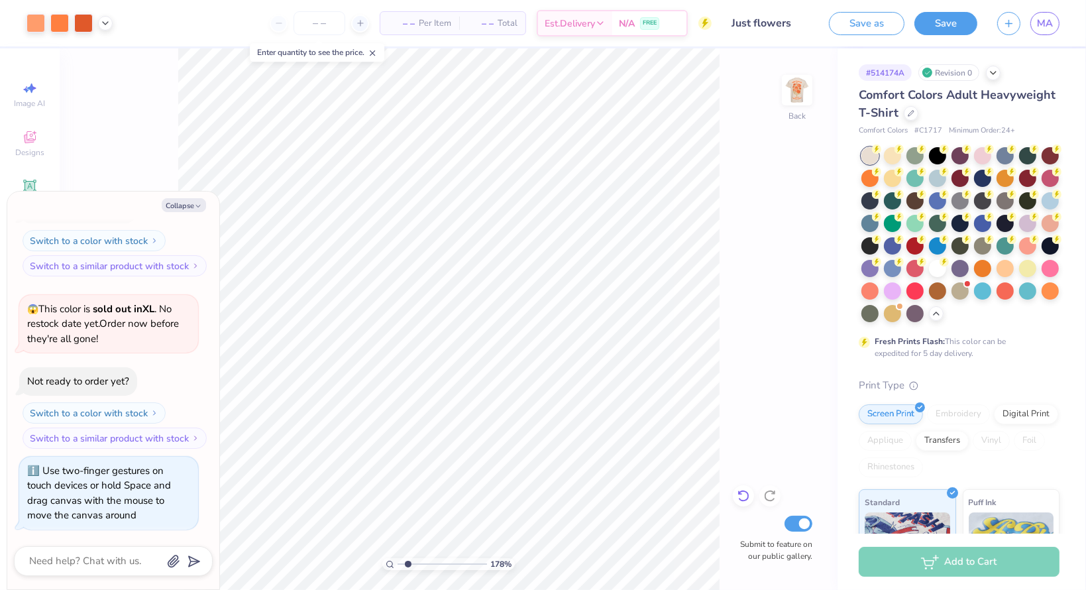
type textarea "x"
type input "1.7846414536643"
type textarea "x"
click at [745, 490] on icon at bounding box center [743, 495] width 13 height 13
type input "1.7846414536643"
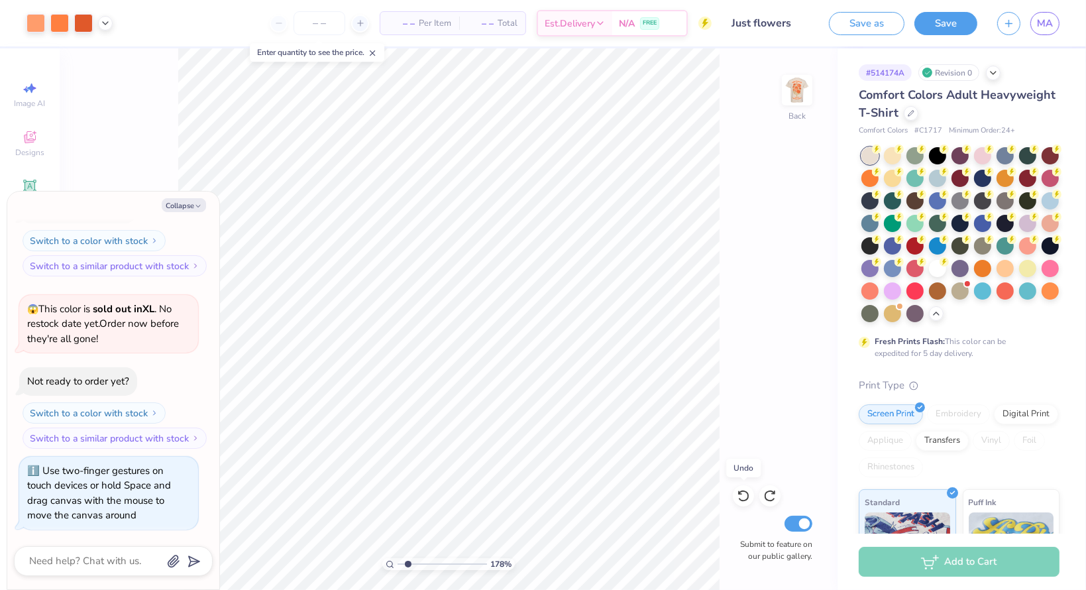
type textarea "x"
type input "1.7846414536643"
type textarea "x"
type input "1.7846414536643"
type textarea "x"
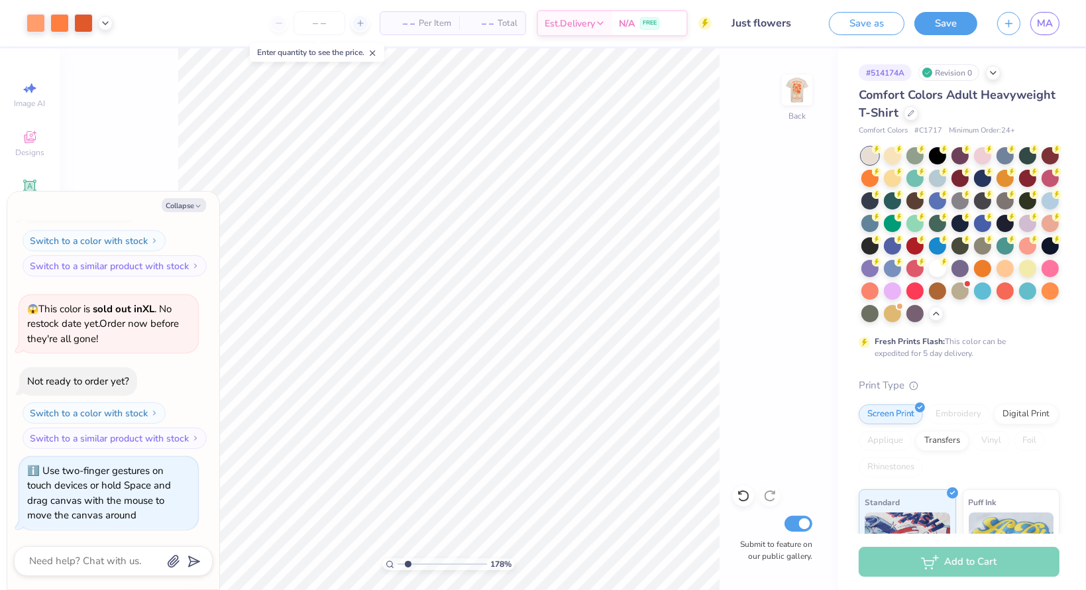
type input "1.7846414536643"
type textarea "x"
type input "1.7846414536643"
type textarea "x"
type input "1.7846414536643"
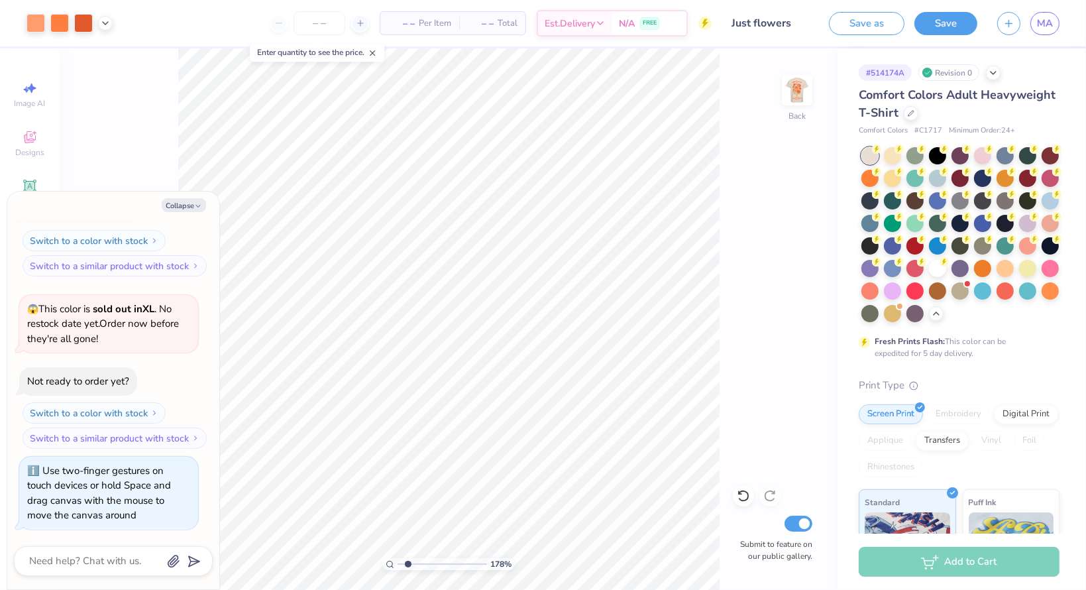
type textarea "x"
type input "1.7846414536643"
type textarea "x"
type input "1.7846414536643"
type textarea "x"
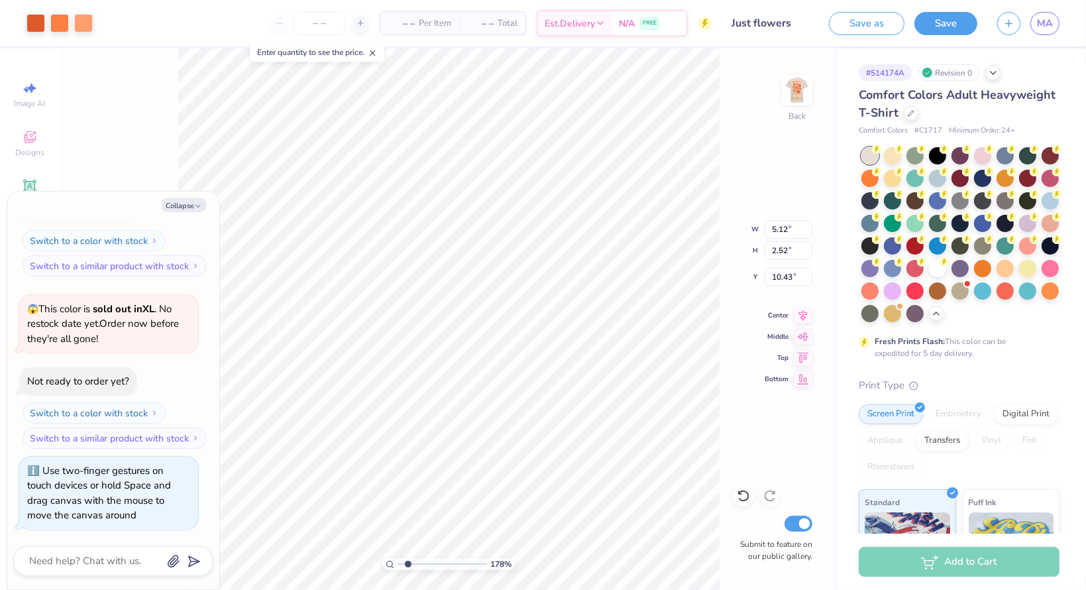
type input "1.7846414536643"
type textarea "x"
type input "1.7846414536643"
type textarea "x"
type input "1.7846414536643"
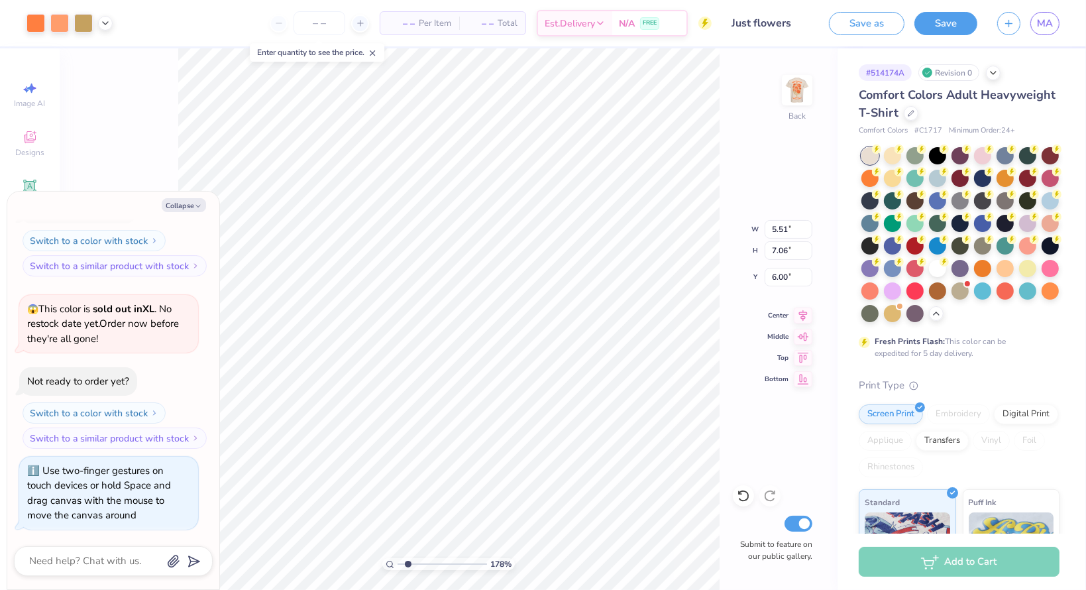
type textarea "x"
click at [746, 494] on icon at bounding box center [743, 495] width 13 height 13
type input "1.7846414536643"
type textarea "x"
click at [738, 494] on icon at bounding box center [743, 495] width 13 height 13
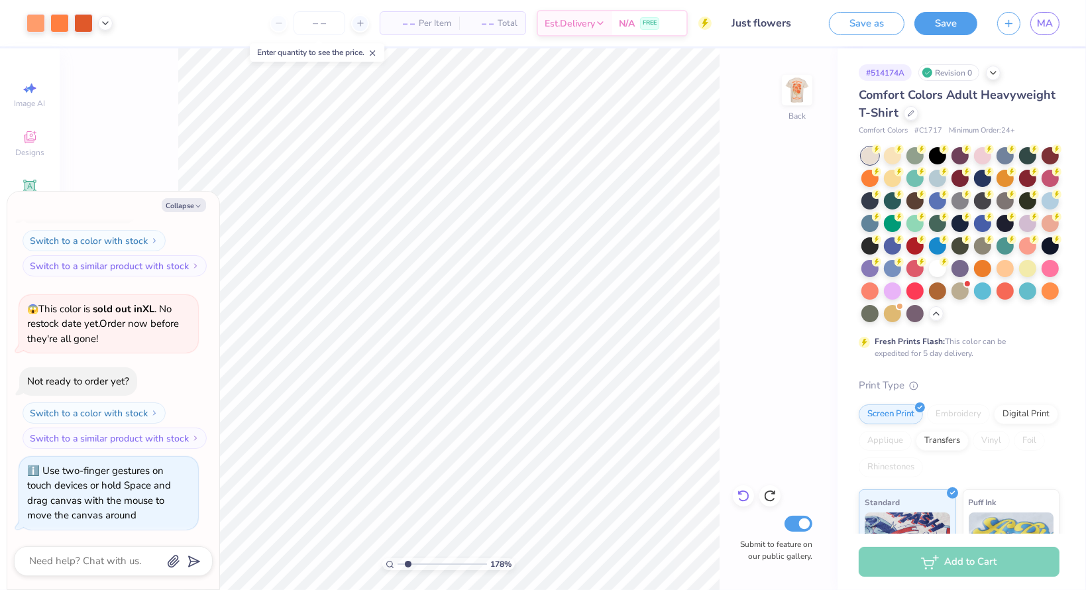
type input "1.7846414536643"
type textarea "x"
type input "1.7846414536643"
type textarea "x"
type input "1.7846414536643"
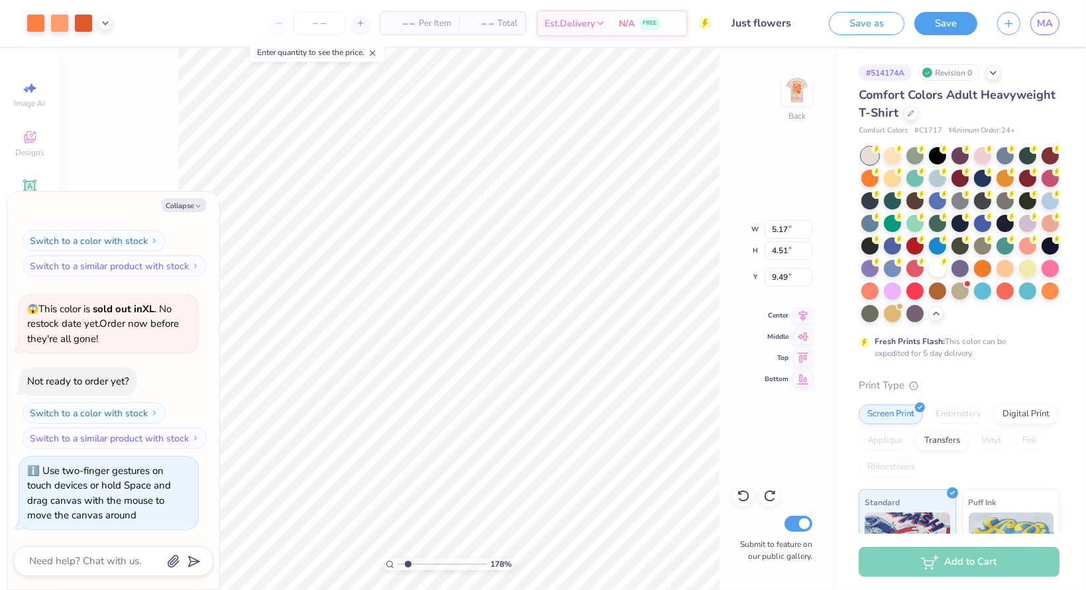
type textarea "x"
type input "1.7846414536643"
type textarea "x"
type input "1.7846414536643"
type textarea "x"
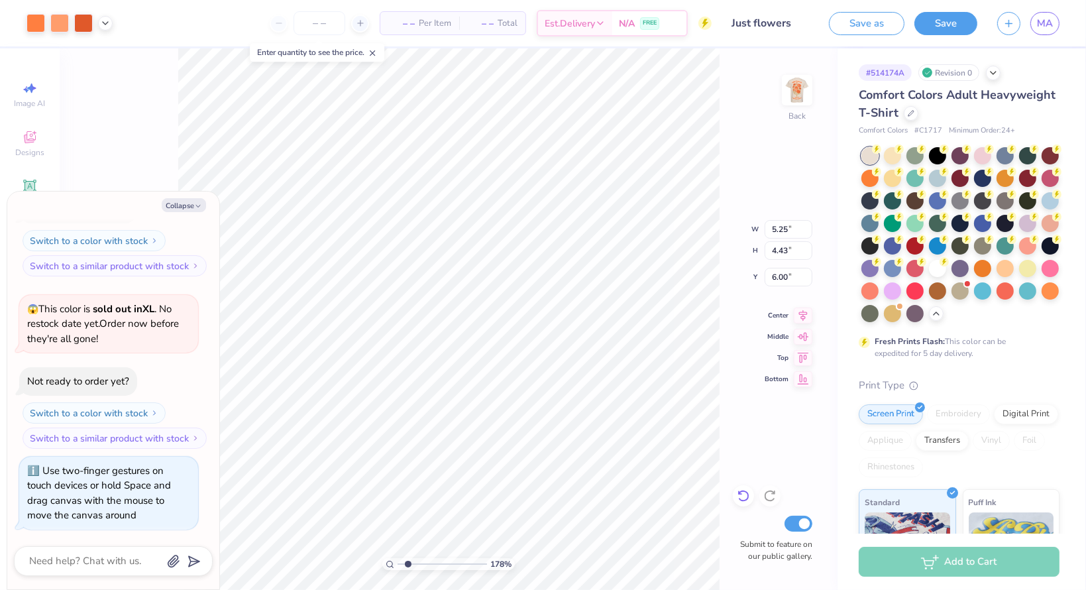
click at [741, 499] on icon at bounding box center [743, 495] width 13 height 13
type input "1.7846414536643"
type textarea "x"
click at [772, 494] on icon at bounding box center [770, 495] width 13 height 13
type input "1.7846414536643"
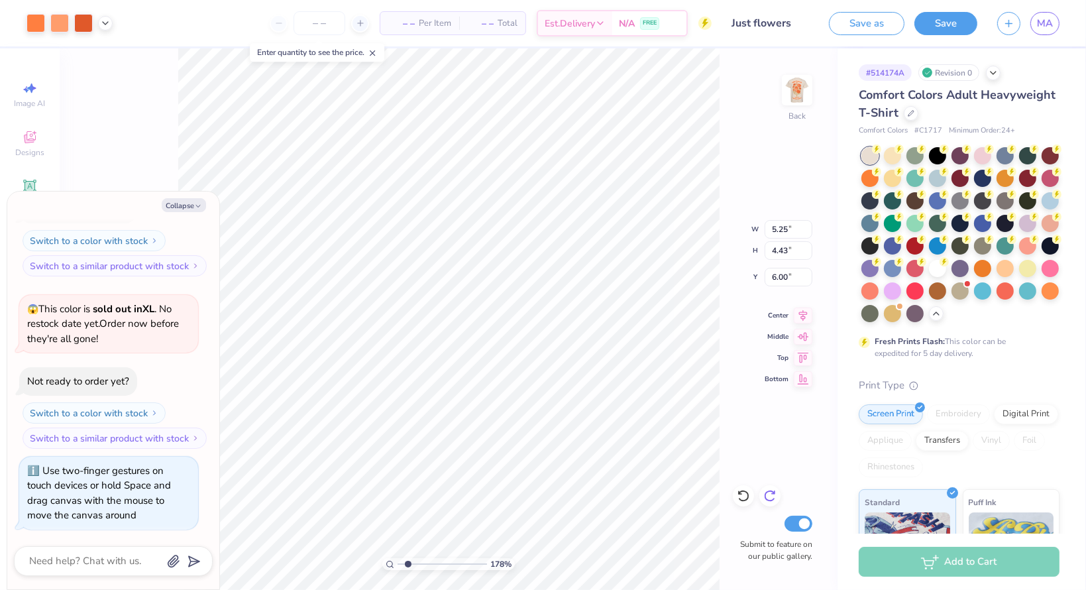
type textarea "x"
type input "1.7846414536643"
type textarea "x"
type input "1.7846414536643"
type textarea "x"
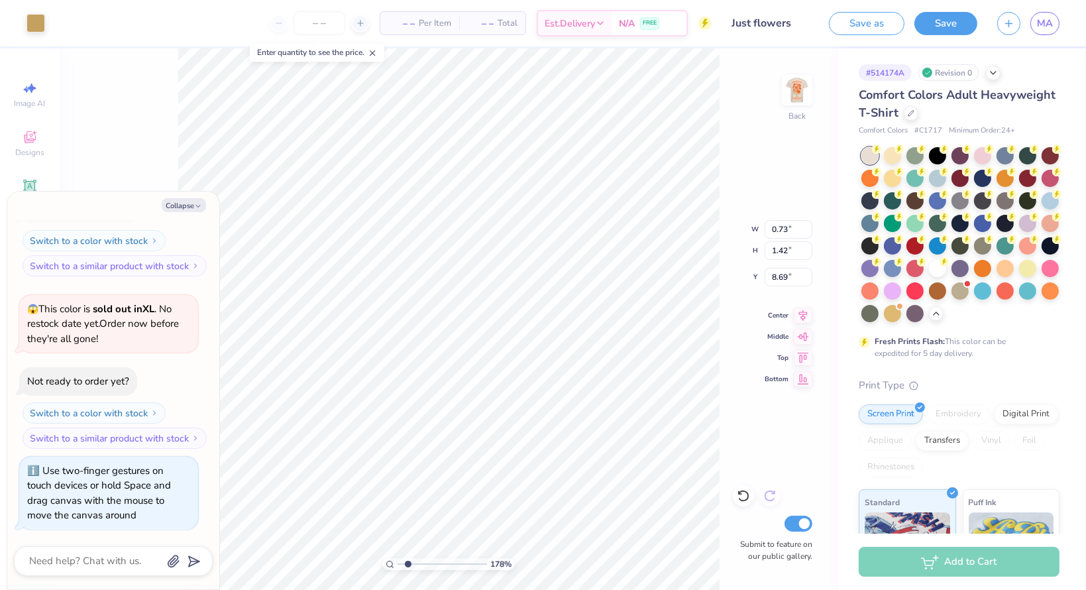
type input "1.7846414536643"
type textarea "x"
type input "1.7846414536643"
type textarea "x"
type input "1.7846414536643"
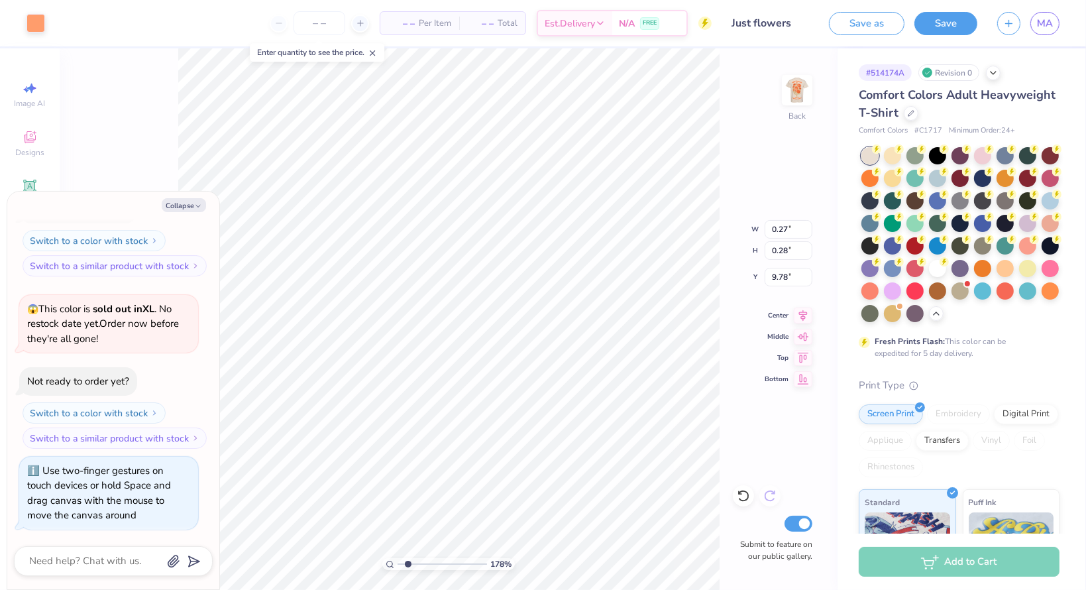
type textarea "x"
type input "1.7846414536643"
type textarea "x"
type input "1.7846414536643"
type textarea "x"
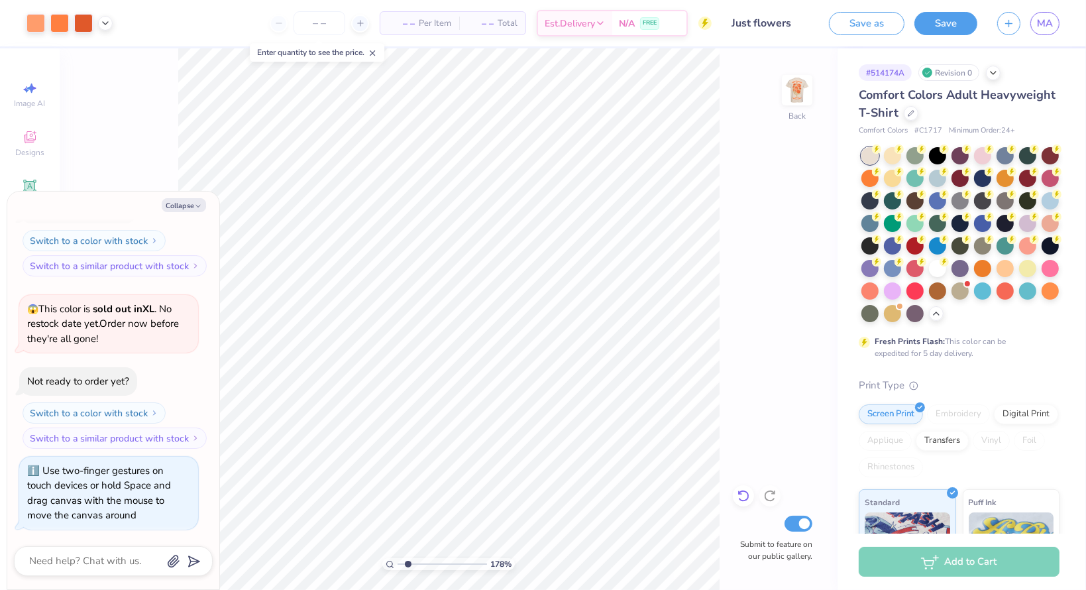
click at [740, 492] on icon at bounding box center [743, 497] width 11 height 12
type input "1.7846414536643"
type textarea "x"
type input "1.7846414536643"
type textarea "x"
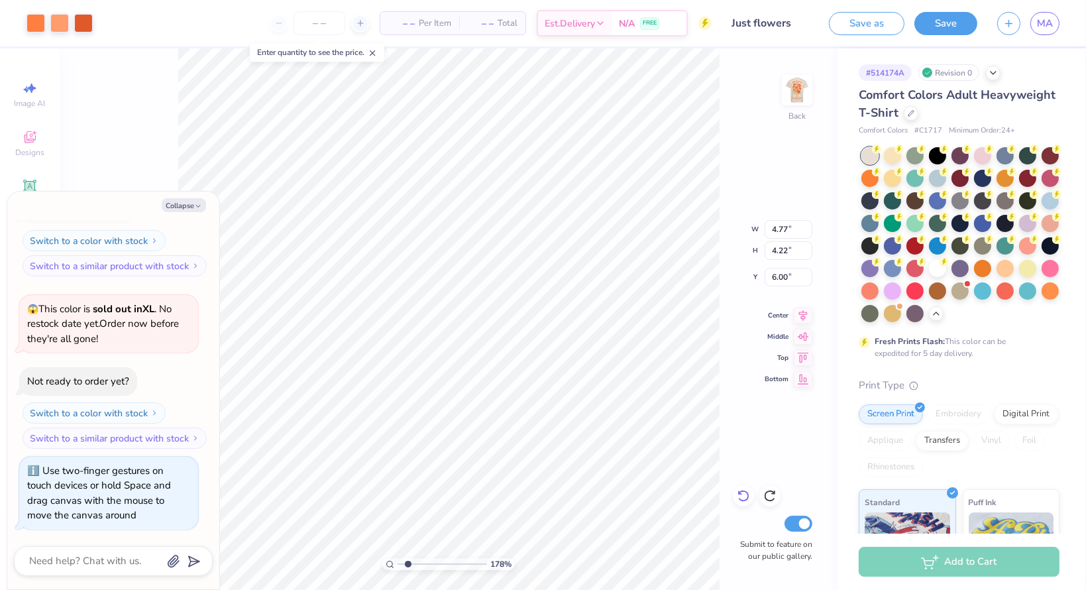
type input "1.7846414536643"
type textarea "x"
type input "1.7846414536643"
type textarea "x"
type input "1.7846414536643"
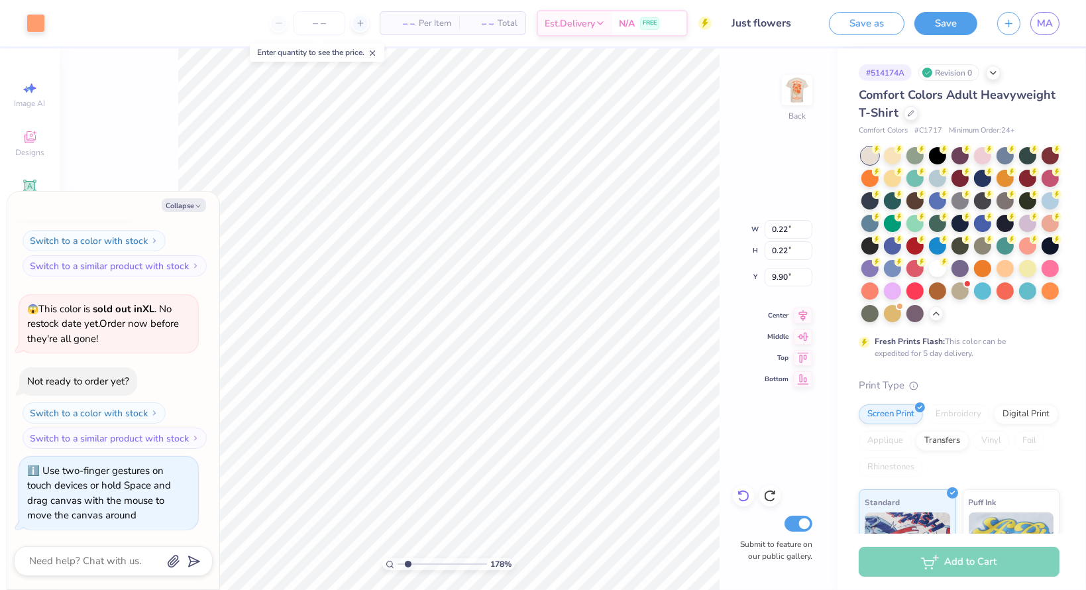
type textarea "x"
type input "1.7846414536643"
type textarea "x"
type input "1.7846414536643"
type textarea "x"
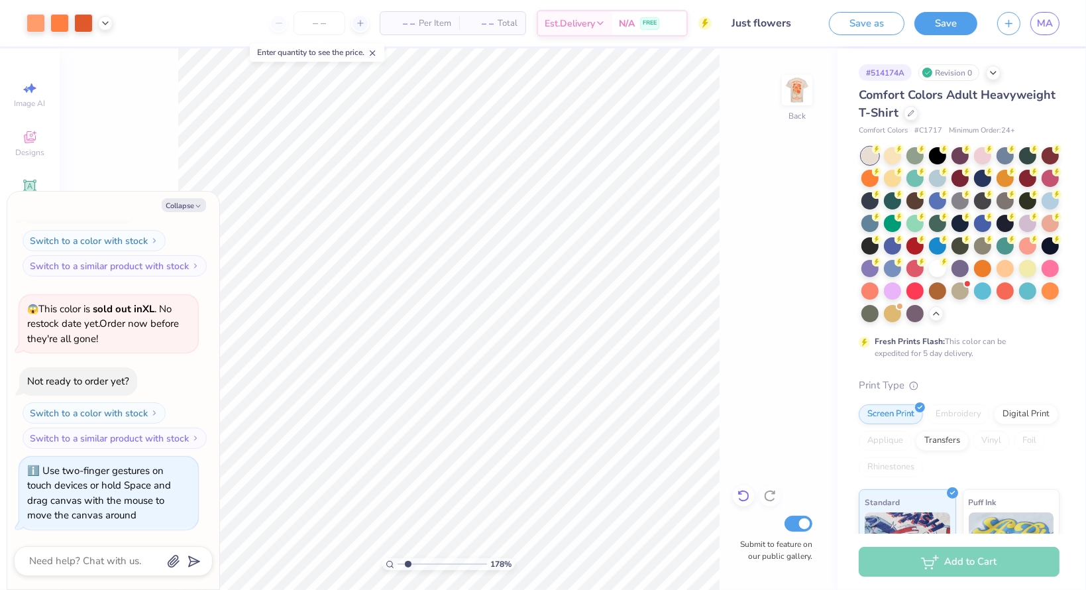
type input "1.7846414536643"
type textarea "x"
type input "1.7846414536643"
type textarea "x"
type input "1.7846414536643"
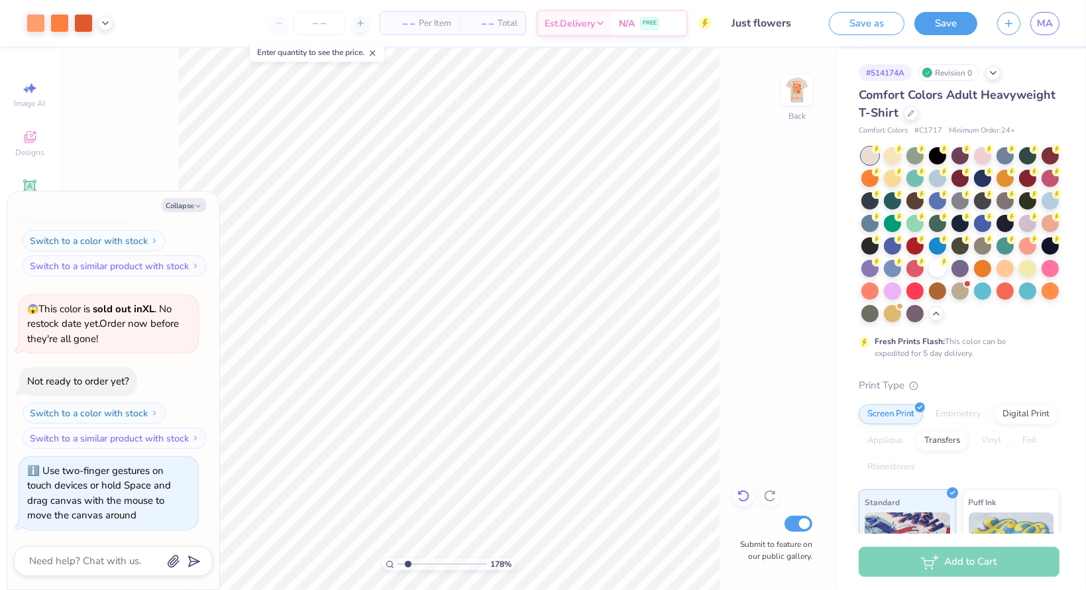
type textarea "x"
type input "1.7846414536643"
type textarea "x"
type input "1.7846414536643"
type textarea "x"
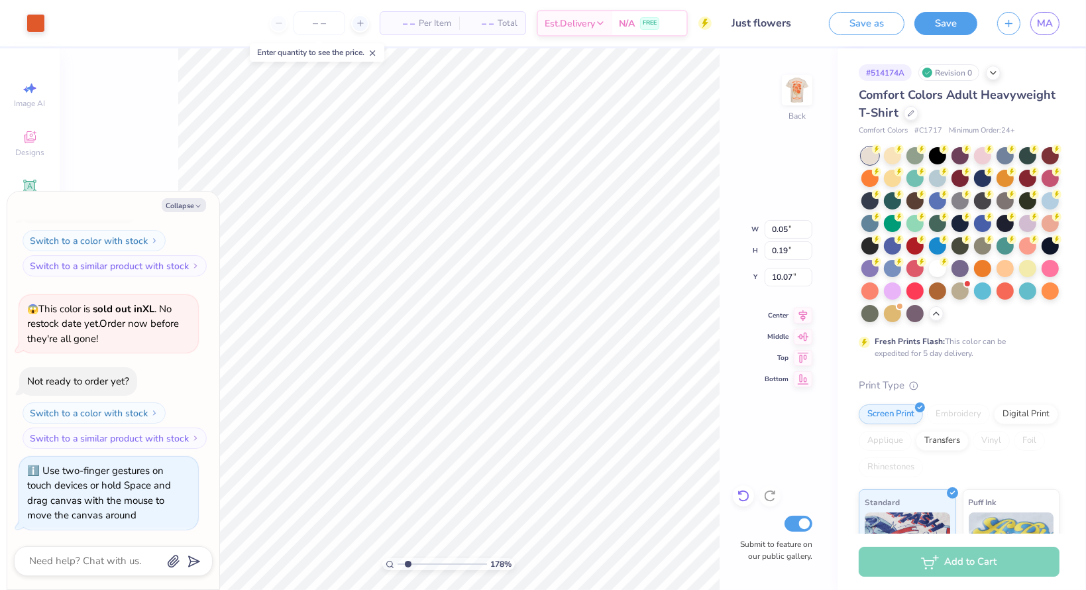
type input "1.7846414536643"
type textarea "x"
type input "1.7846414536643"
type textarea "x"
type input "1.7846414536643"
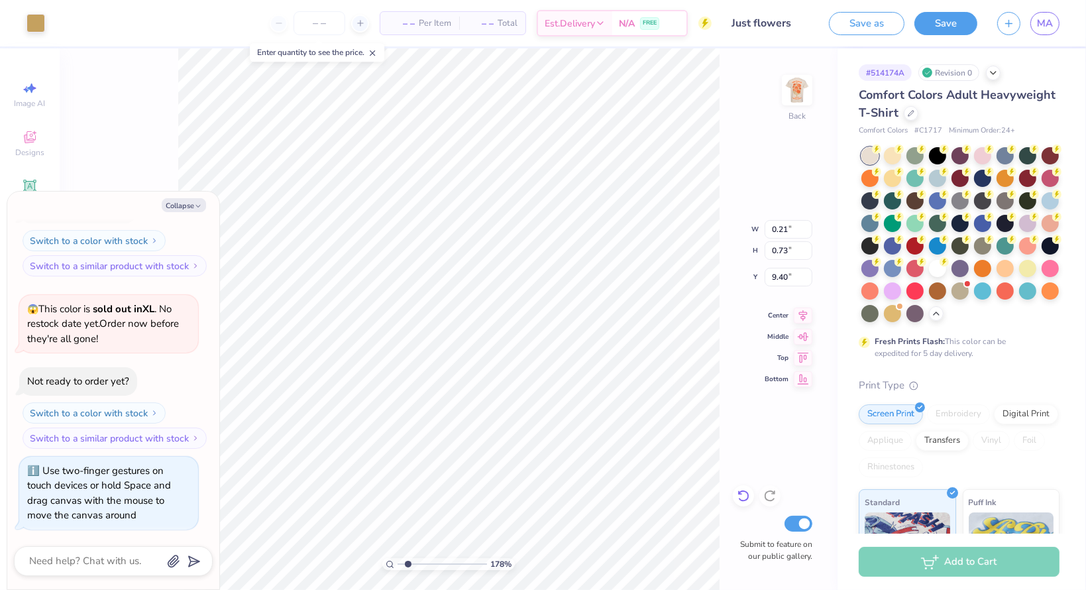
type textarea "x"
click at [740, 489] on icon at bounding box center [743, 495] width 13 height 13
drag, startPoint x: 402, startPoint y: 564, endPoint x: 374, endPoint y: 566, distance: 27.9
click at [398, 566] on input "range" at bounding box center [442, 564] width 89 height 12
click at [186, 206] on button "Collapse" at bounding box center [184, 205] width 44 height 14
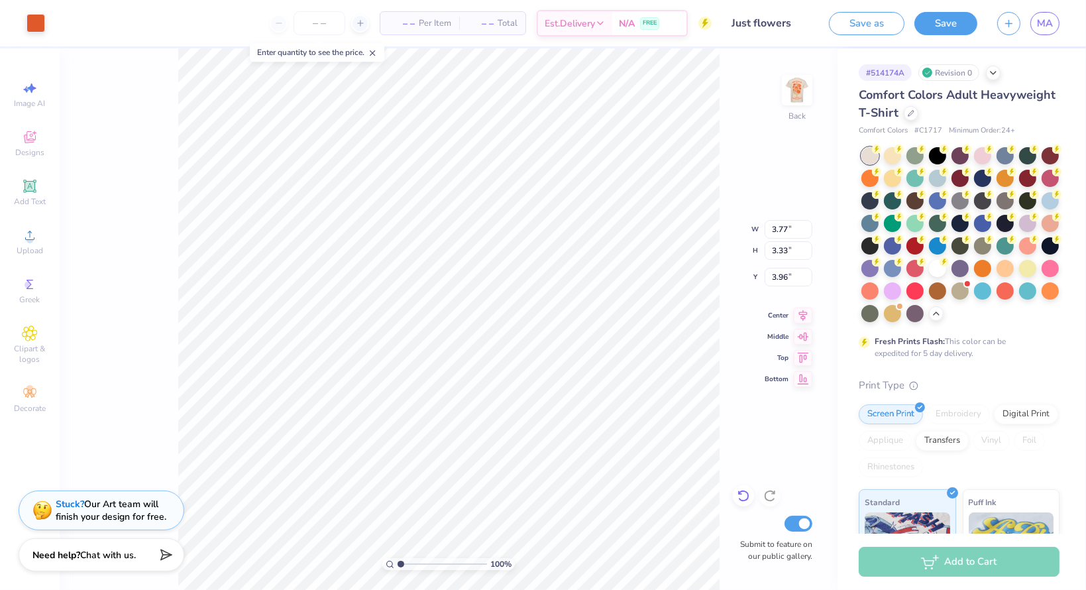
click at [748, 496] on icon at bounding box center [743, 495] width 13 height 13
click at [21, 196] on span "Add Text" at bounding box center [30, 201] width 32 height 11
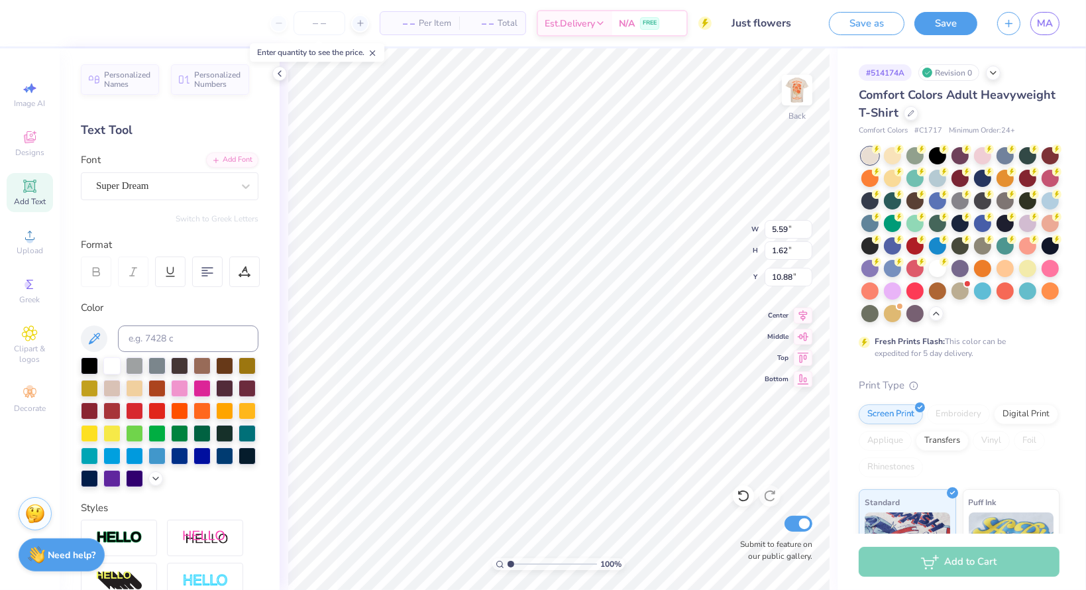
scroll to position [11, 4]
click at [194, 418] on div at bounding box center [202, 409] width 17 height 17
click at [27, 198] on span "Add Text" at bounding box center [30, 201] width 32 height 11
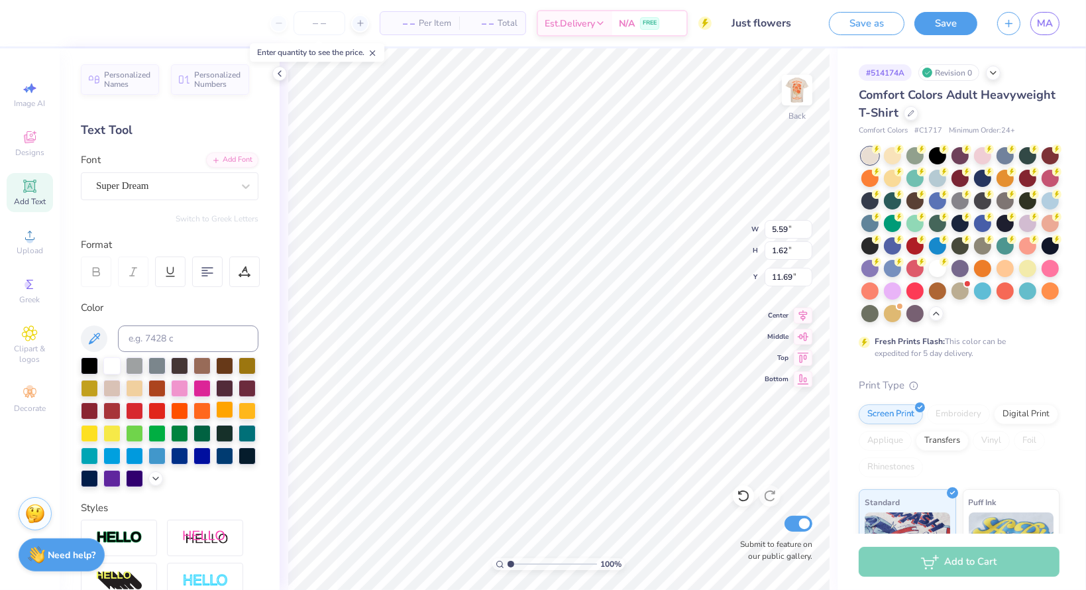
drag, startPoint x: 87, startPoint y: 438, endPoint x: 121, endPoint y: 433, distance: 34.2
click at [194, 420] on div at bounding box center [202, 410] width 17 height 17
click at [30, 192] on icon at bounding box center [30, 186] width 16 height 16
click at [174, 189] on div "Super Dream" at bounding box center [164, 186] width 139 height 21
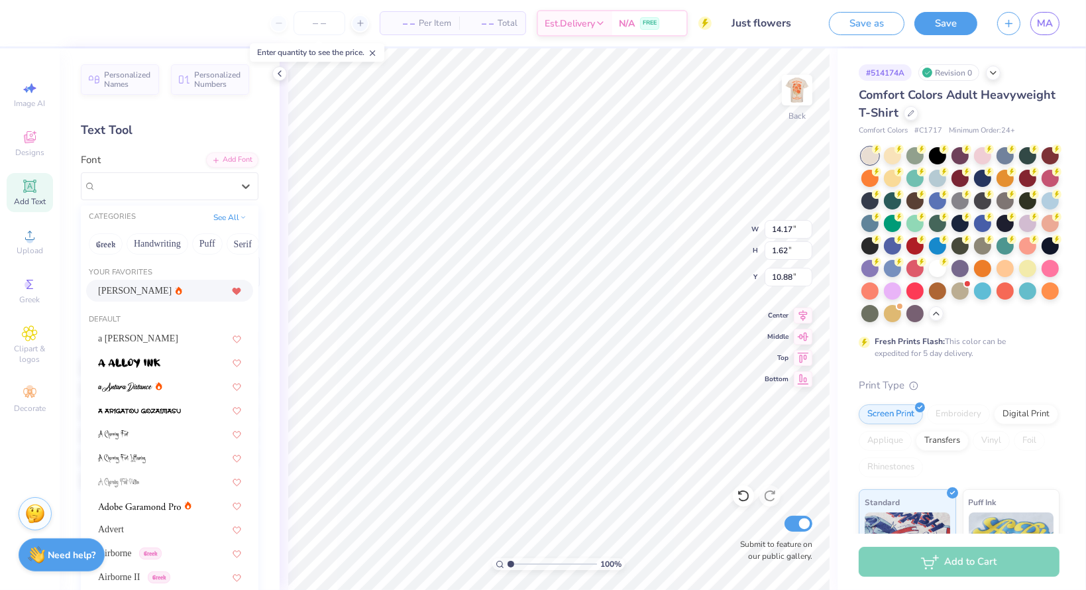
click at [151, 287] on div "[PERSON_NAME]" at bounding box center [169, 291] width 143 height 14
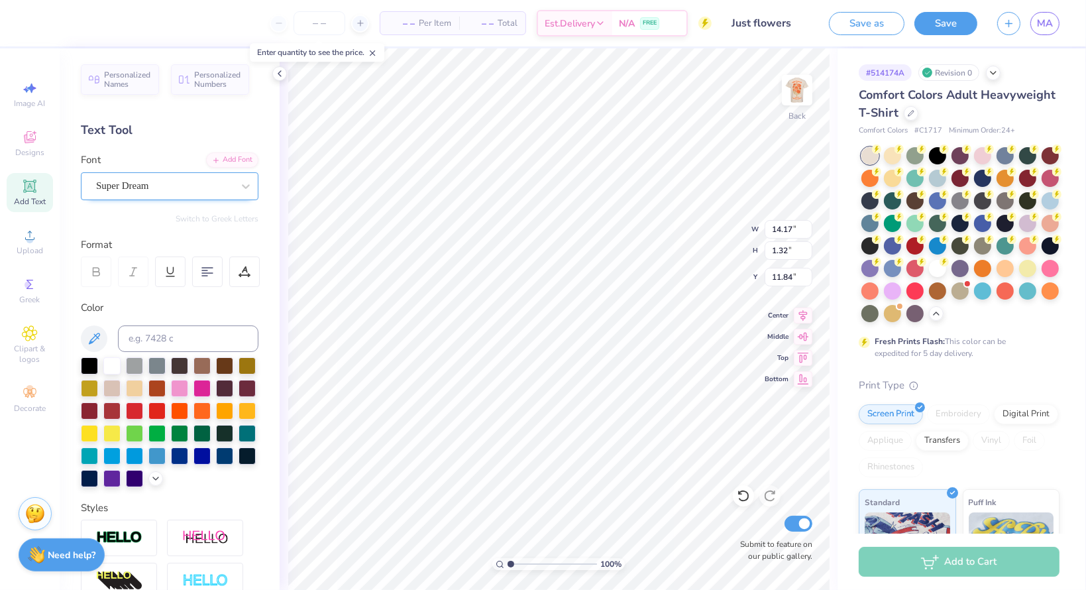
click at [106, 186] on div "Super Dream" at bounding box center [164, 186] width 139 height 21
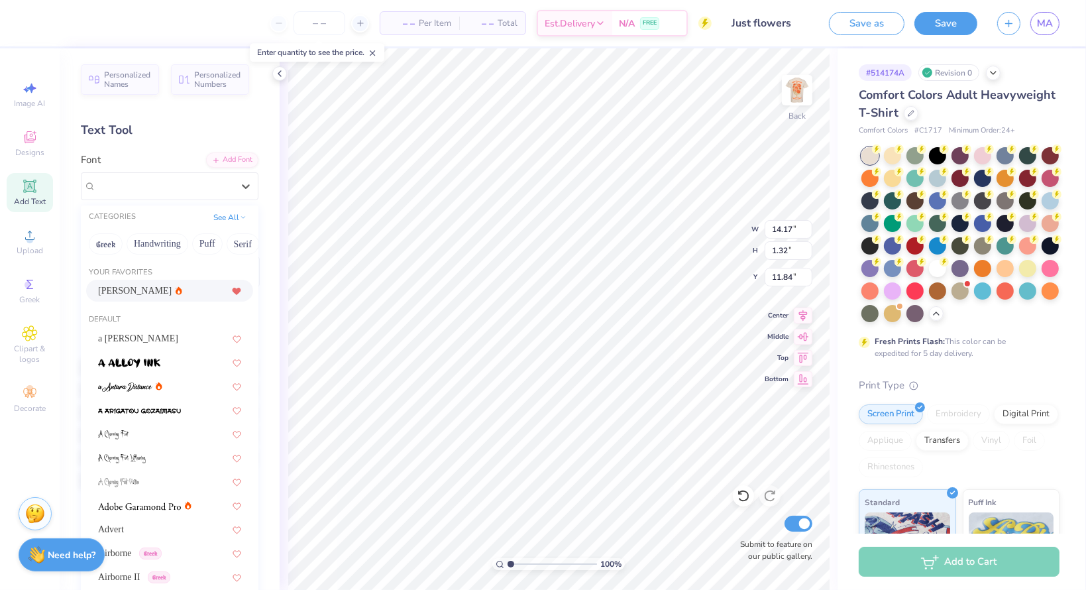
click at [130, 290] on div "[PERSON_NAME]" at bounding box center [140, 291] width 84 height 14
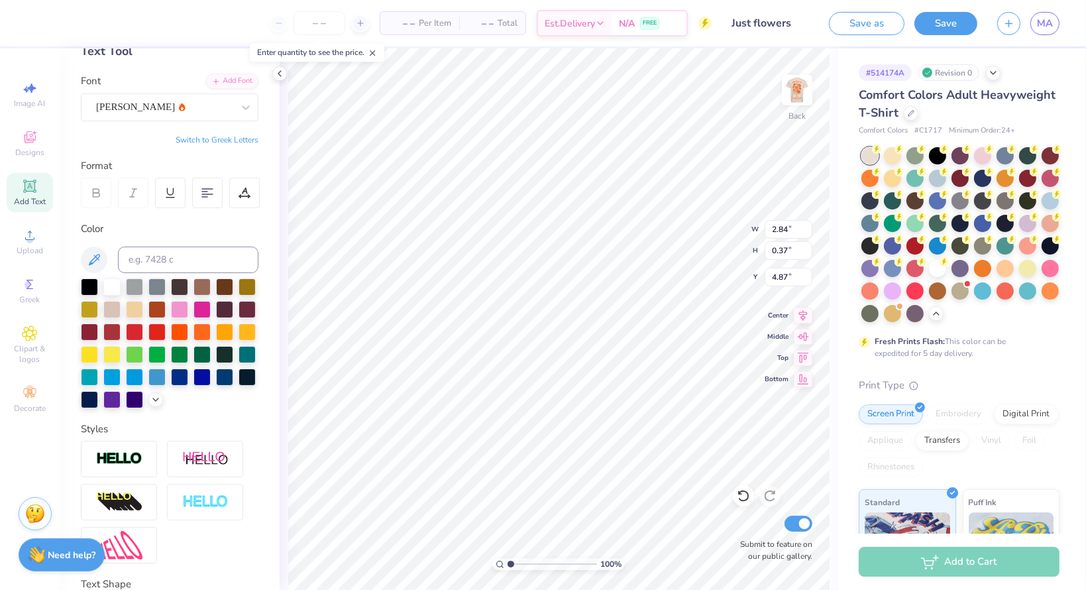
scroll to position [202, 0]
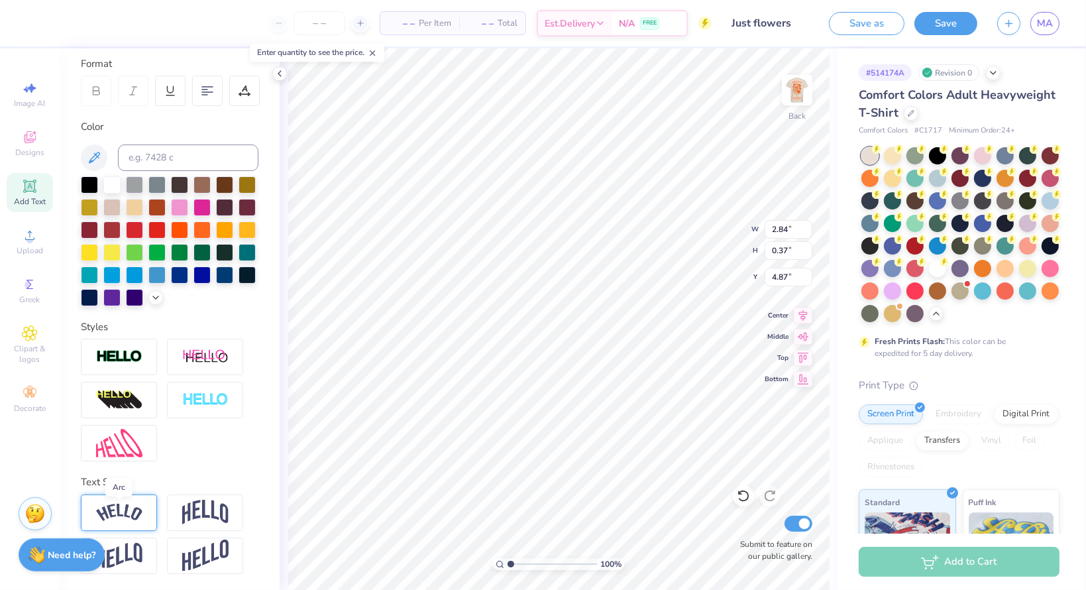
click at [134, 519] on img at bounding box center [119, 513] width 46 height 18
drag, startPoint x: 128, startPoint y: 510, endPoint x: 168, endPoint y: 519, distance: 40.7
click at [128, 510] on img at bounding box center [119, 513] width 46 height 18
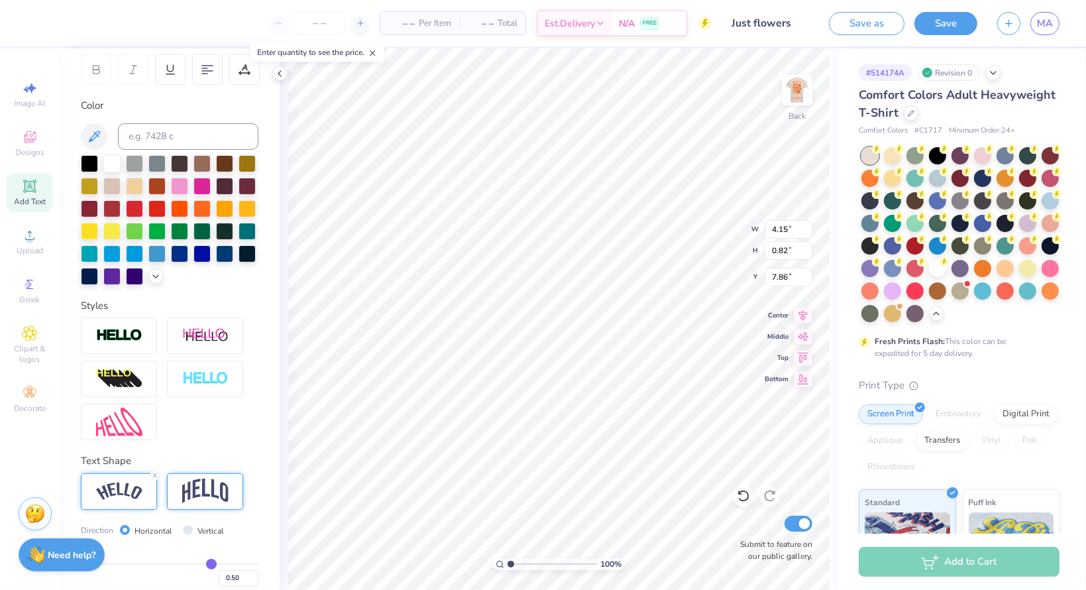
scroll to position [279, 0]
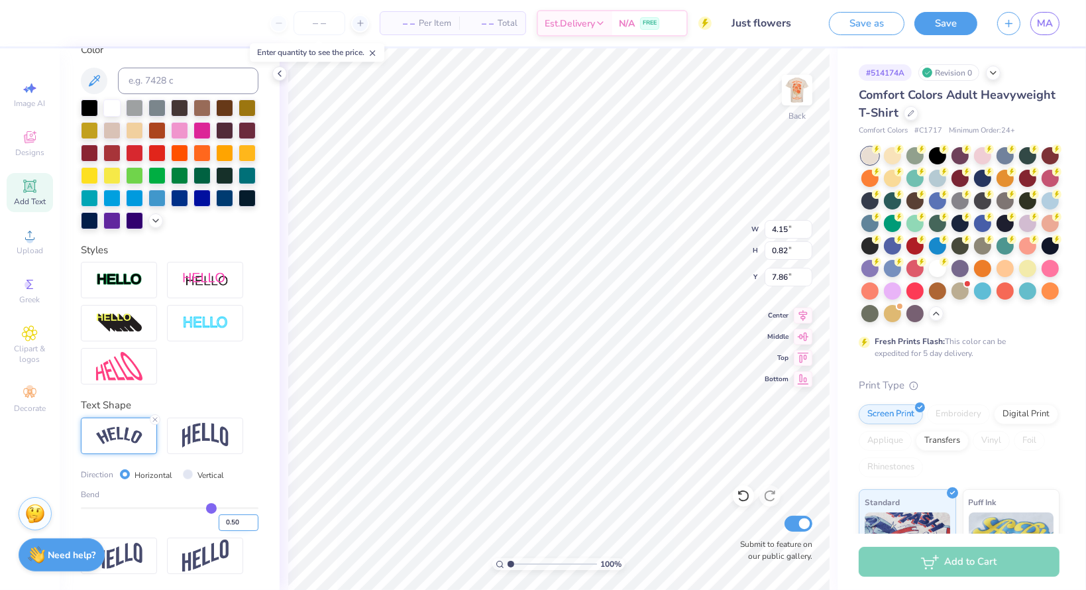
click at [219, 521] on input "0.50" at bounding box center [239, 522] width 40 height 17
drag, startPoint x: 238, startPoint y: 520, endPoint x: 231, endPoint y: 519, distance: 6.8
click at [235, 520] on input "-0.49" at bounding box center [239, 522] width 40 height 17
click at [242, 518] on input "-0.48" at bounding box center [239, 522] width 40 height 17
click at [242, 518] on input "-0.47" at bounding box center [239, 522] width 40 height 17
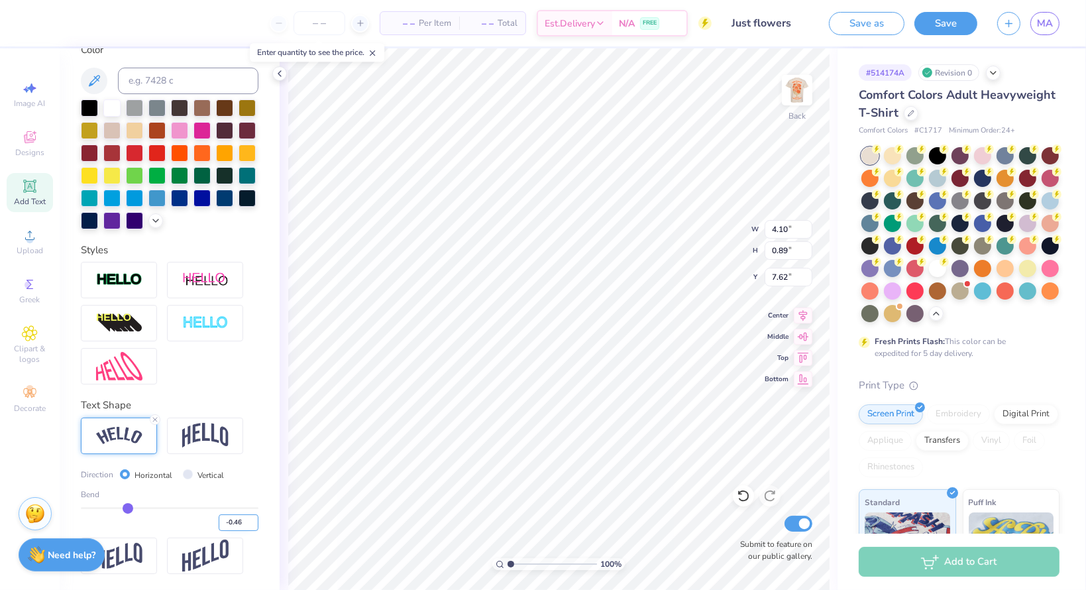
click at [242, 518] on input "-0.46" at bounding box center [239, 522] width 40 height 17
click at [242, 518] on input "-0.45" at bounding box center [239, 522] width 40 height 17
click at [242, 518] on input "-0.44" at bounding box center [239, 522] width 40 height 17
click at [242, 518] on input "-0.43" at bounding box center [239, 522] width 40 height 17
click at [243, 527] on input "-0.44" at bounding box center [239, 522] width 40 height 17
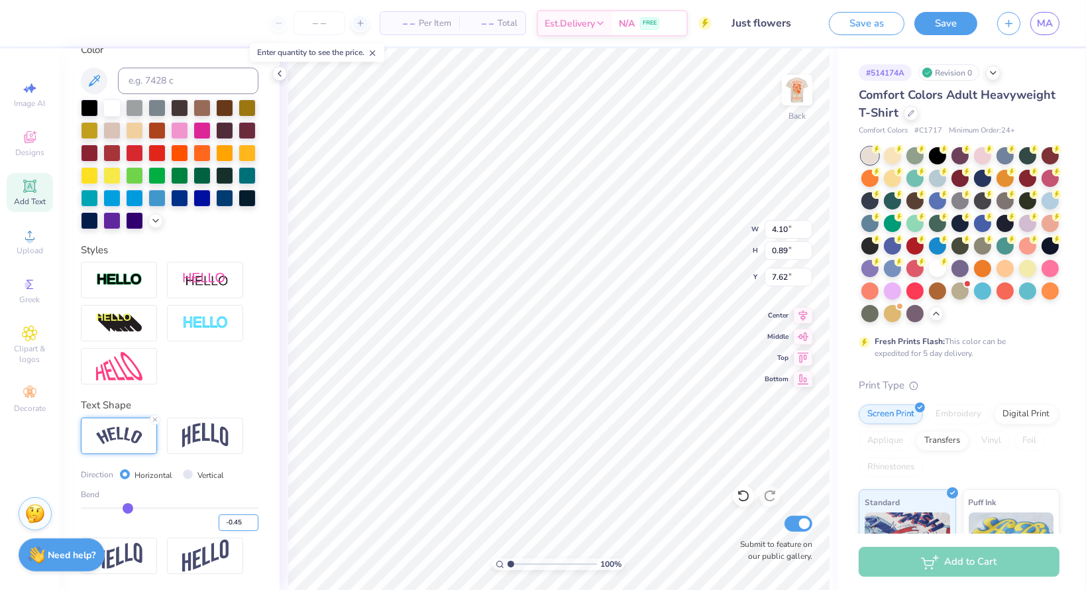
click at [243, 527] on input "-0.45" at bounding box center [239, 522] width 40 height 17
click at [243, 527] on input "-0.46" at bounding box center [239, 522] width 40 height 17
click at [243, 527] on input "-0.47" at bounding box center [239, 522] width 40 height 17
click at [243, 527] on input "-0.48" at bounding box center [239, 522] width 40 height 17
click at [243, 527] on input "-0.49" at bounding box center [239, 522] width 40 height 17
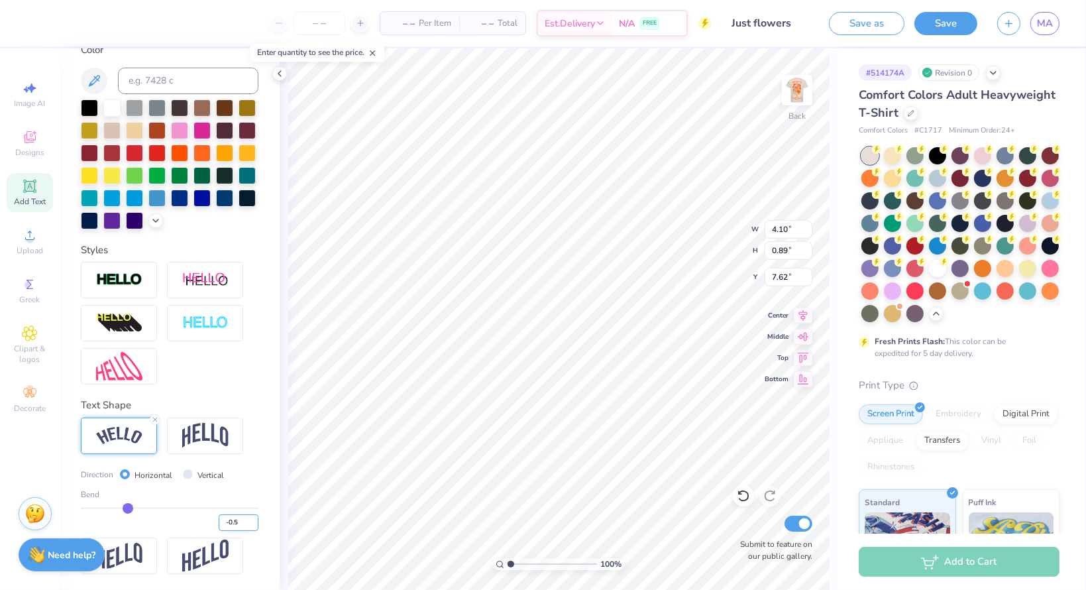
click at [243, 527] on input "-0.5" at bounding box center [239, 522] width 40 height 17
click at [243, 527] on input "-0.51" at bounding box center [239, 522] width 40 height 17
click at [243, 527] on input "-0.52" at bounding box center [239, 522] width 40 height 17
click at [243, 527] on input "-0.53" at bounding box center [239, 522] width 40 height 17
click at [243, 527] on input "-0.54" at bounding box center [239, 522] width 40 height 17
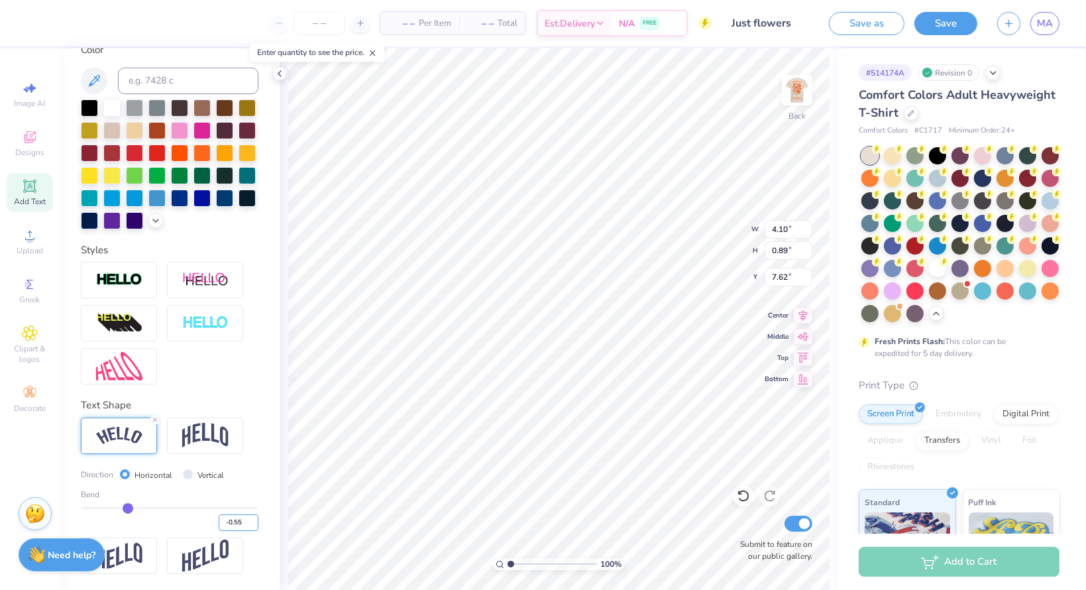
click at [243, 527] on input "-0.55" at bounding box center [239, 522] width 40 height 17
click at [243, 527] on input "-0.56" at bounding box center [239, 522] width 40 height 17
click at [243, 527] on input "-0.57" at bounding box center [239, 522] width 40 height 17
click at [243, 527] on input "-0.58" at bounding box center [239, 522] width 40 height 17
click at [243, 527] on input "-0.59" at bounding box center [239, 522] width 40 height 17
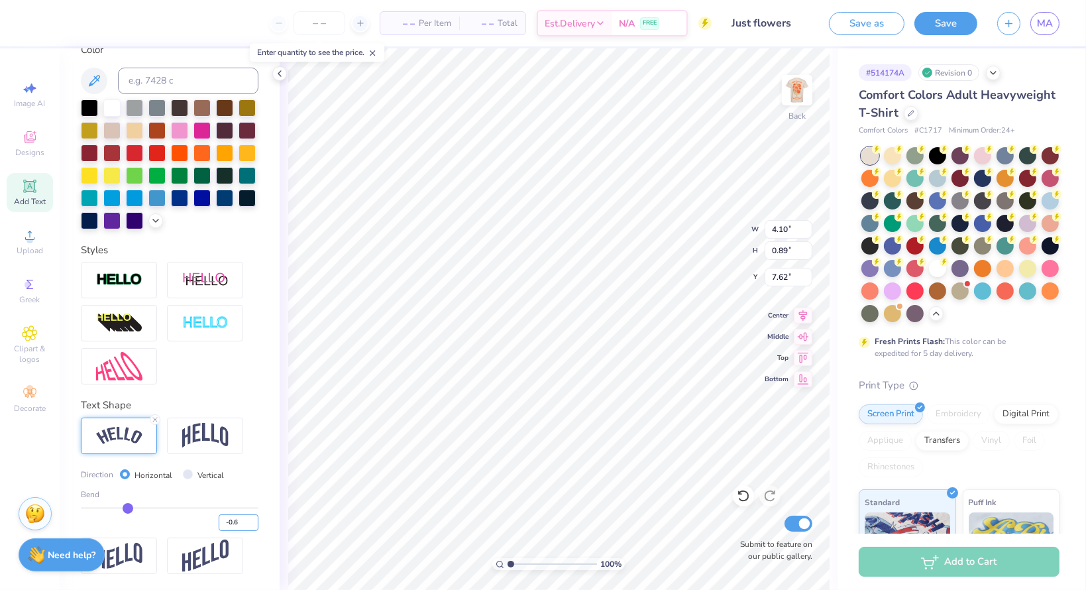
click at [243, 528] on input "-0.6" at bounding box center [239, 522] width 40 height 17
click at [242, 518] on input "-0.59" at bounding box center [239, 522] width 40 height 17
click at [242, 518] on input "-0.58" at bounding box center [239, 522] width 40 height 17
click at [243, 518] on input "-0.57" at bounding box center [239, 522] width 40 height 17
click at [243, 518] on input "-0.56" at bounding box center [239, 522] width 40 height 17
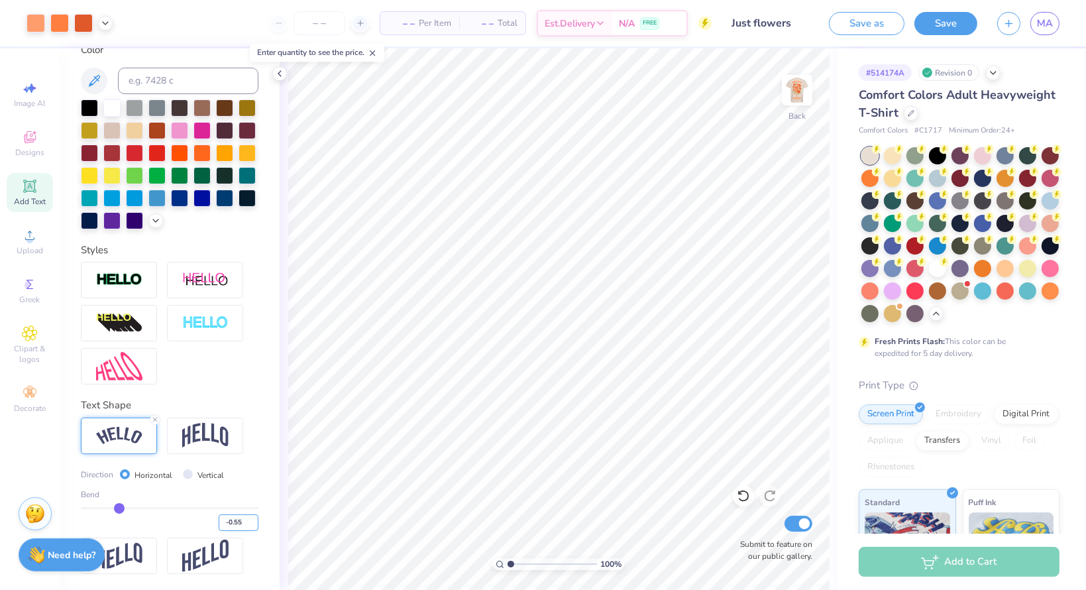
click at [243, 518] on input "-0.55" at bounding box center [239, 522] width 40 height 17
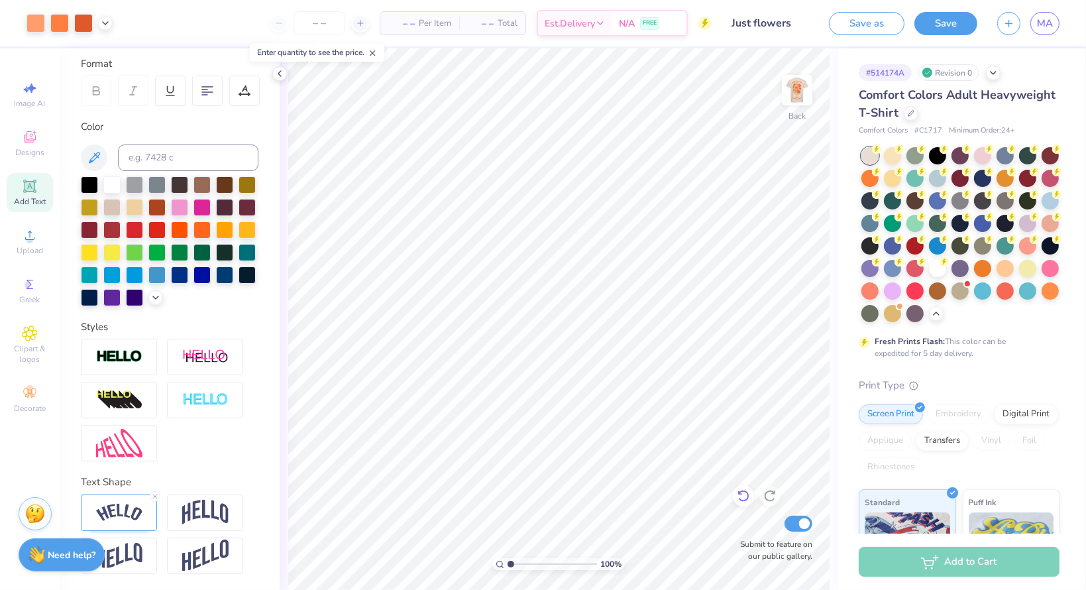
click at [740, 495] on icon at bounding box center [743, 495] width 13 height 13
click at [740, 497] on icon at bounding box center [743, 495] width 13 height 13
click at [794, 72] on img at bounding box center [797, 90] width 53 height 53
click at [798, 93] on img at bounding box center [797, 90] width 53 height 53
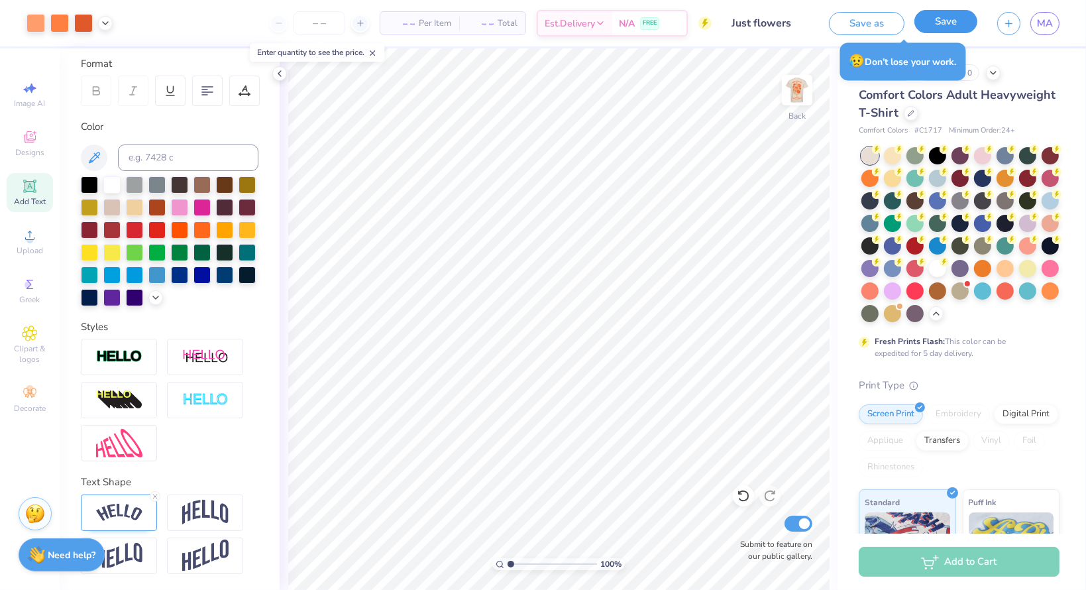
click at [954, 20] on button "Save" at bounding box center [946, 21] width 63 height 23
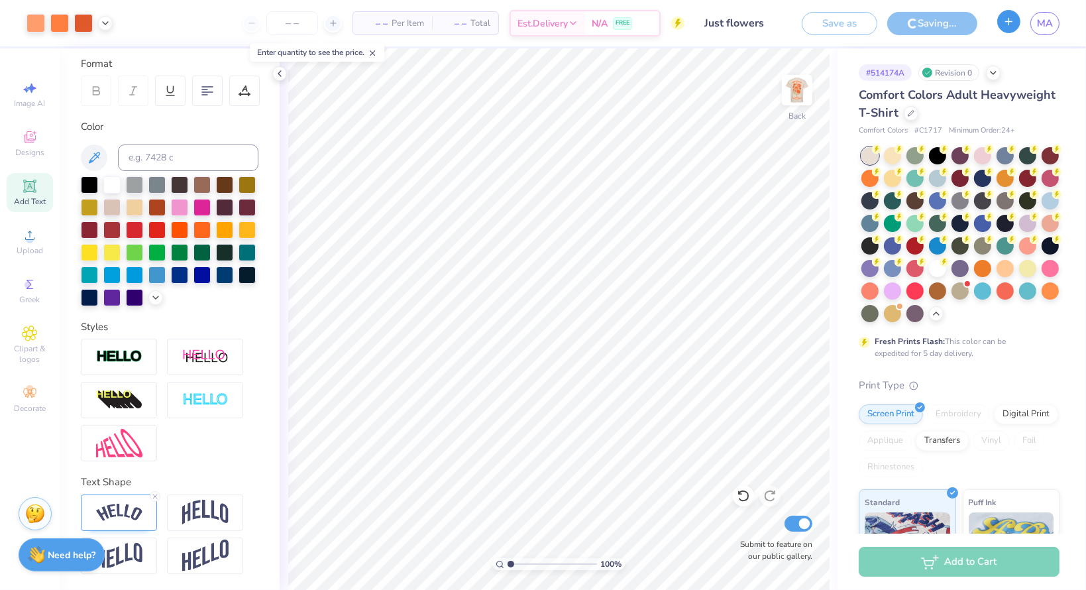
click at [1014, 30] on button "button" at bounding box center [1009, 21] width 23 height 23
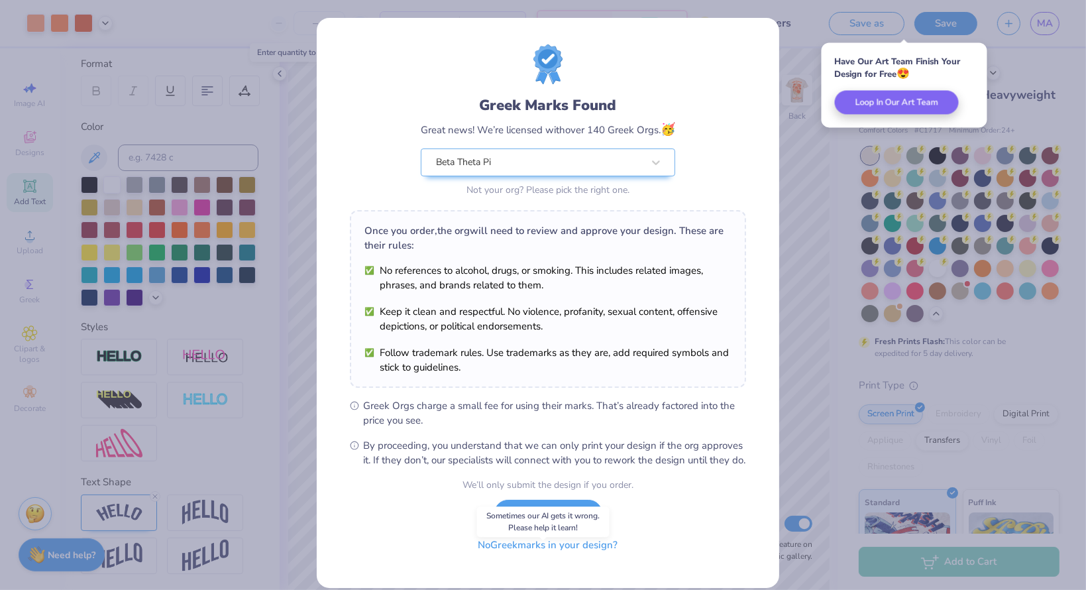
click at [518, 559] on button "No Greek marks in your design?" at bounding box center [548, 545] width 162 height 27
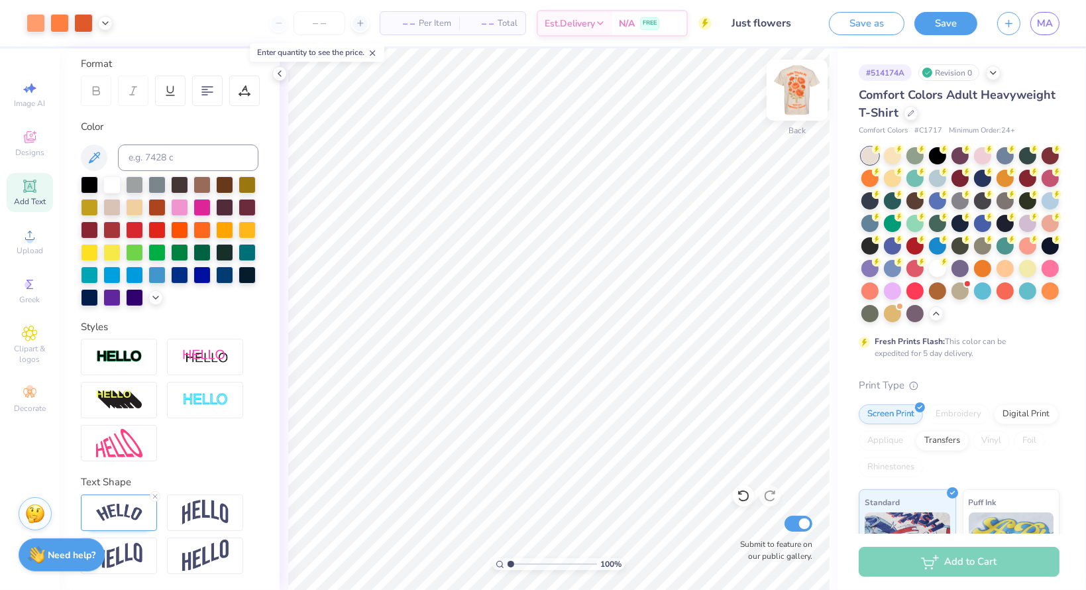
click at [797, 87] on img at bounding box center [797, 90] width 53 height 53
click at [793, 93] on img at bounding box center [797, 90] width 53 height 53
click at [790, 89] on img at bounding box center [797, 90] width 53 height 53
click at [946, 32] on button "Save" at bounding box center [946, 21] width 63 height 23
